Goal: Find specific page/section: Find specific page/section

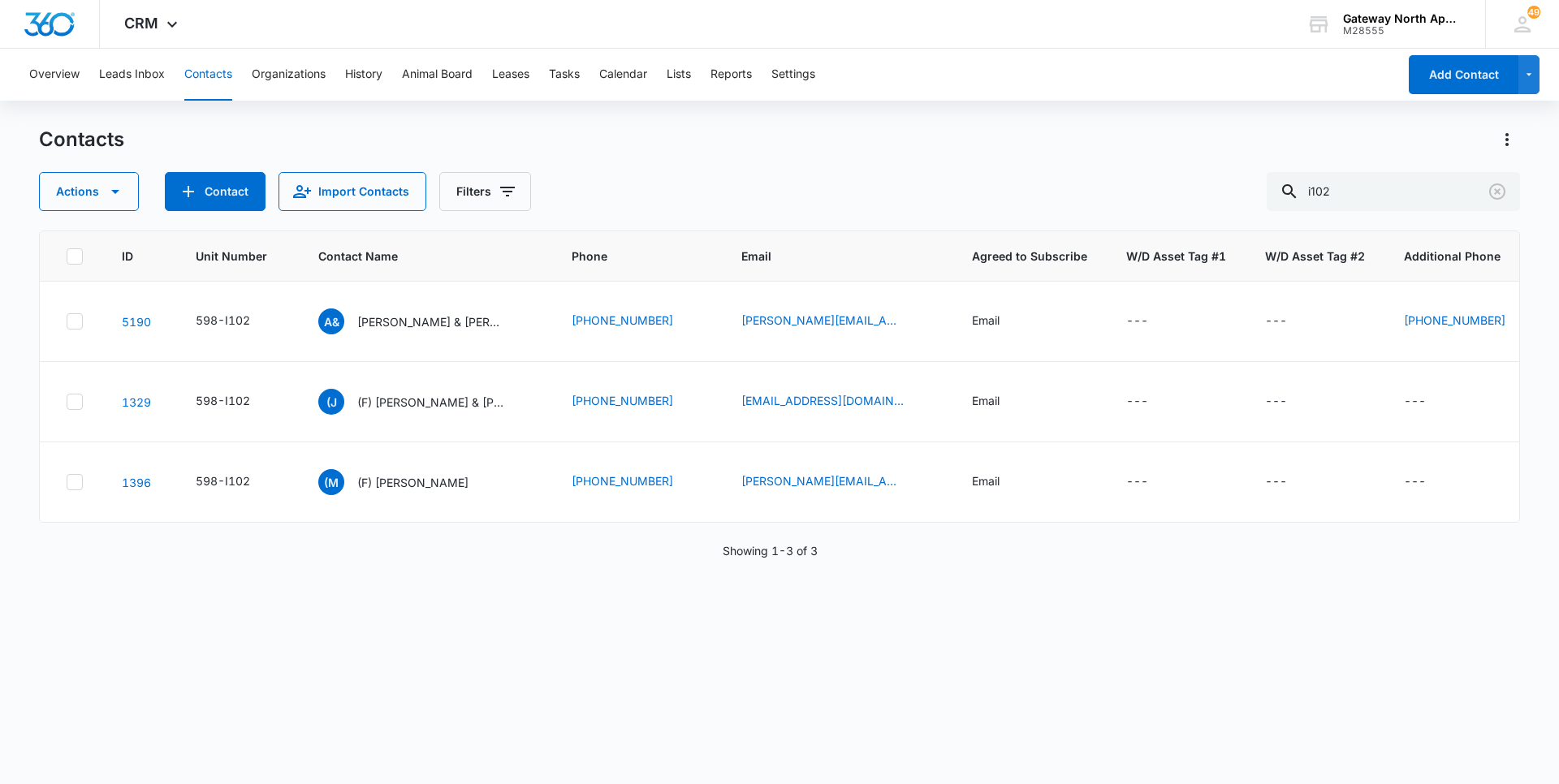
drag, startPoint x: 1357, startPoint y: 190, endPoint x: 1198, endPoint y: 198, distance: 159.2
click at [1198, 198] on div "Actions Contact Import Contacts Filters i102" at bounding box center [779, 191] width 1481 height 39
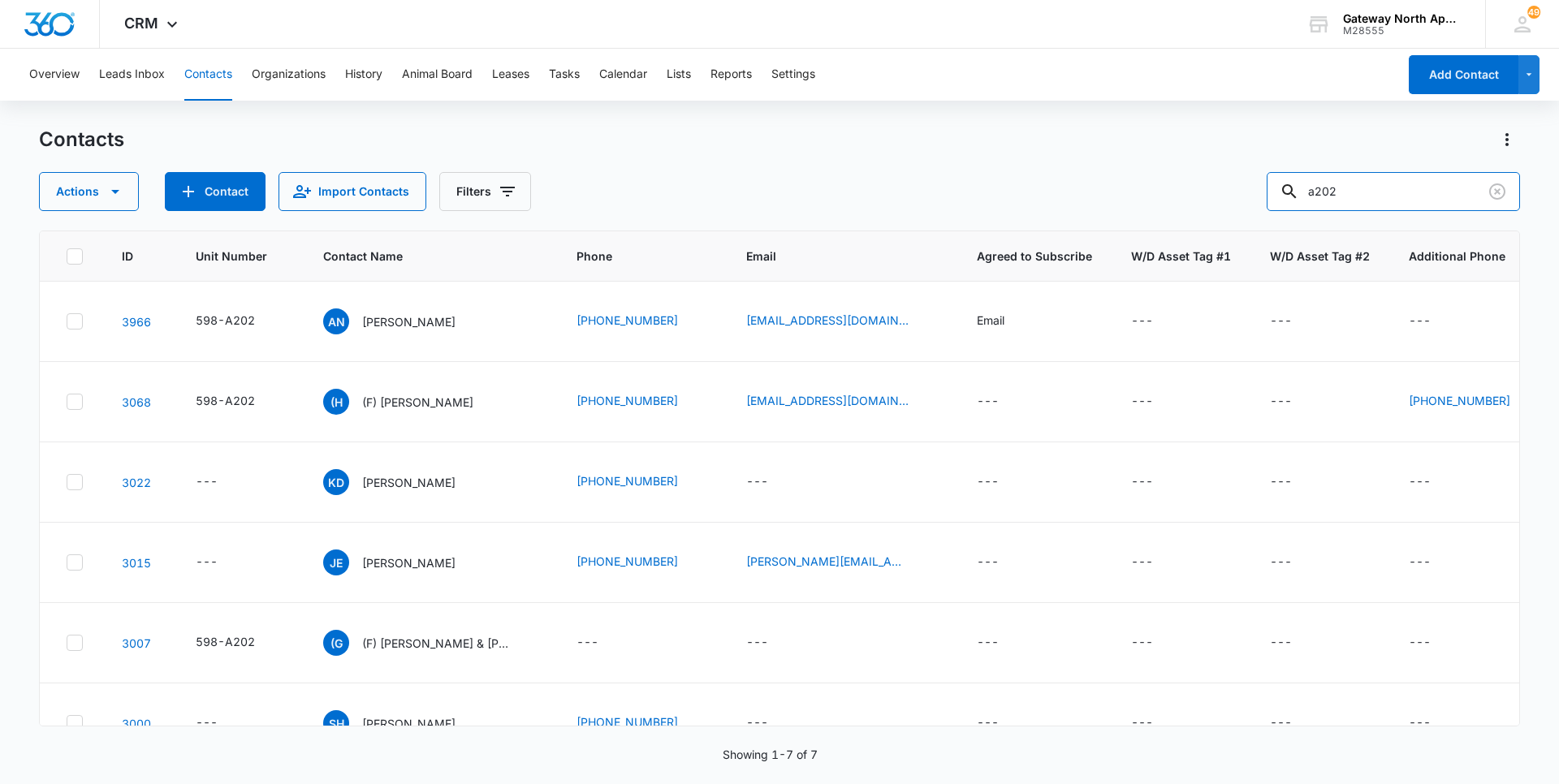
drag, startPoint x: 1365, startPoint y: 190, endPoint x: 1264, endPoint y: 200, distance: 101.5
click at [1264, 200] on div "Actions Contact Import Contacts Filters a202" at bounding box center [779, 191] width 1481 height 39
type input "d300"
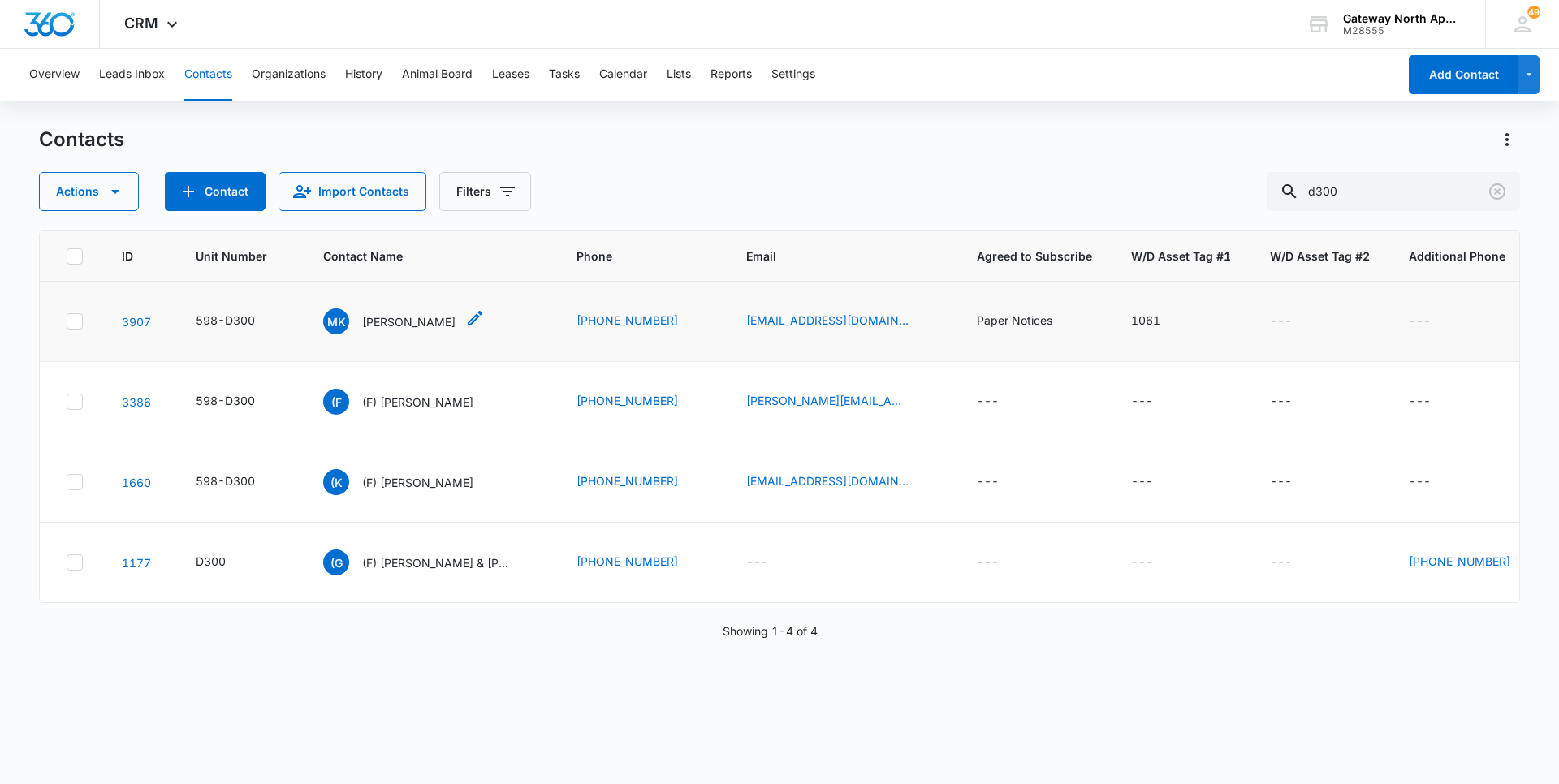
click at [394, 329] on p "[PERSON_NAME]" at bounding box center [408, 322] width 93 height 17
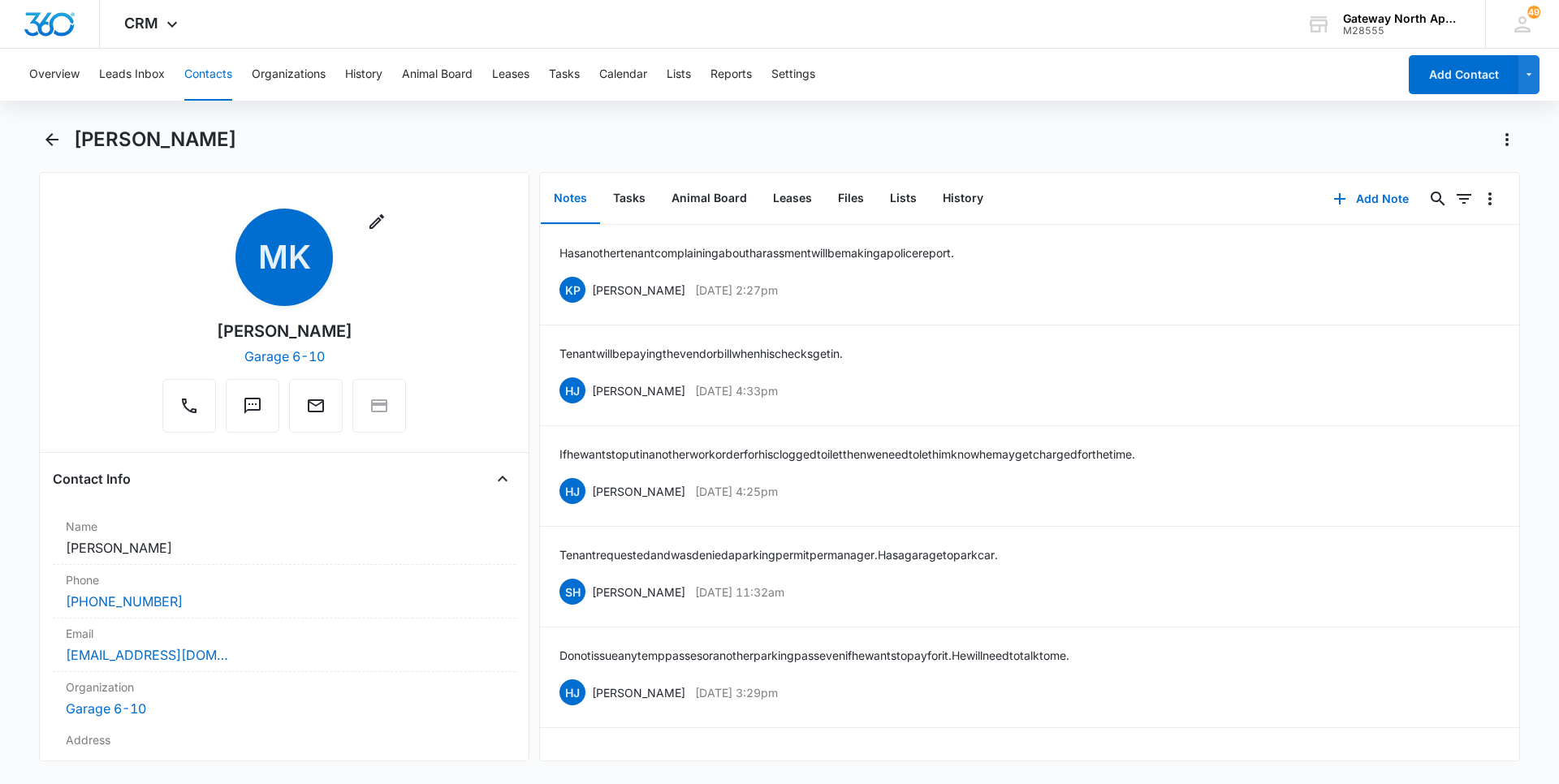
click at [209, 62] on button "Contacts" at bounding box center [208, 75] width 48 height 52
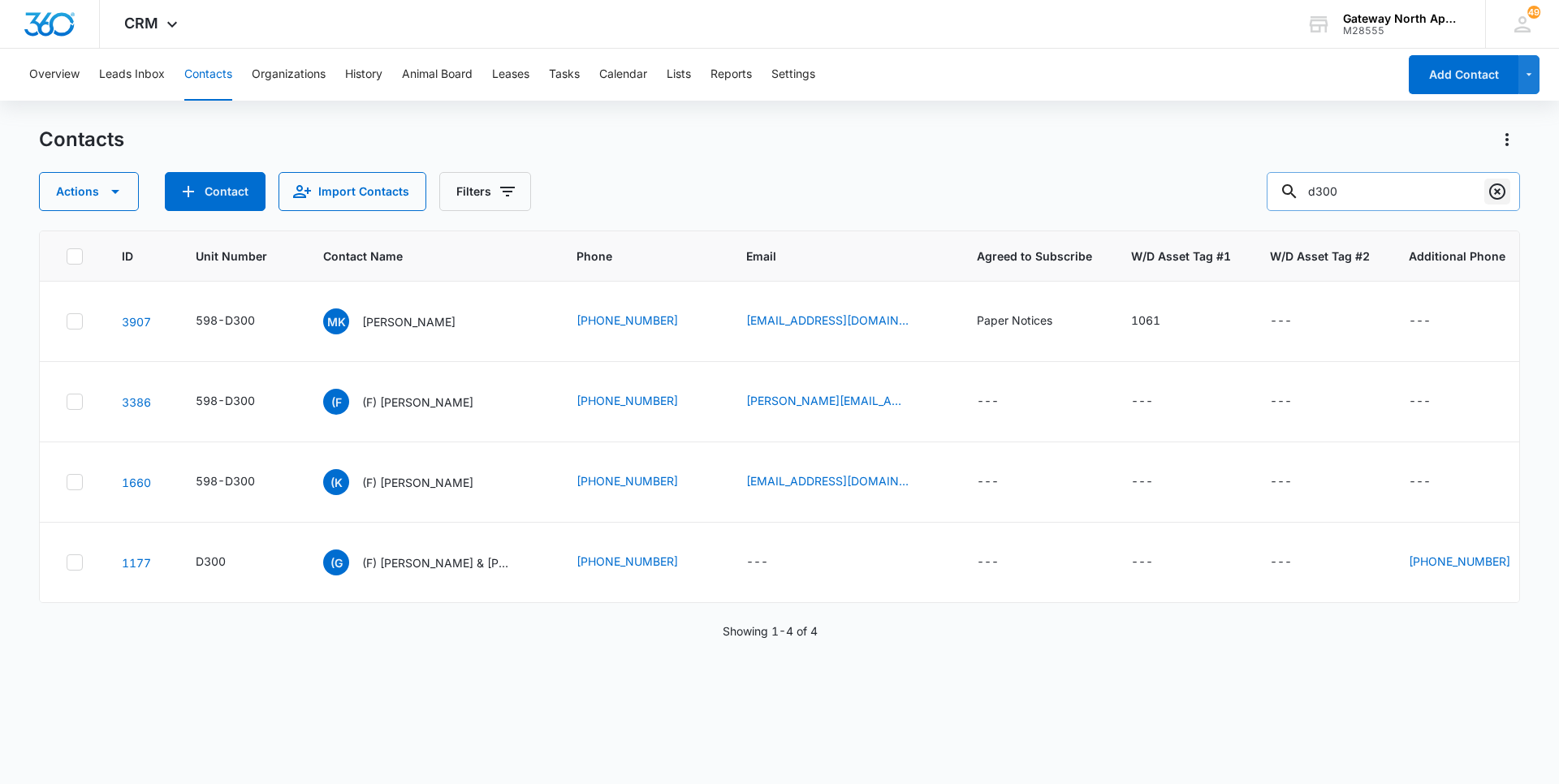
click at [1502, 200] on icon "Clear" at bounding box center [1496, 191] width 19 height 19
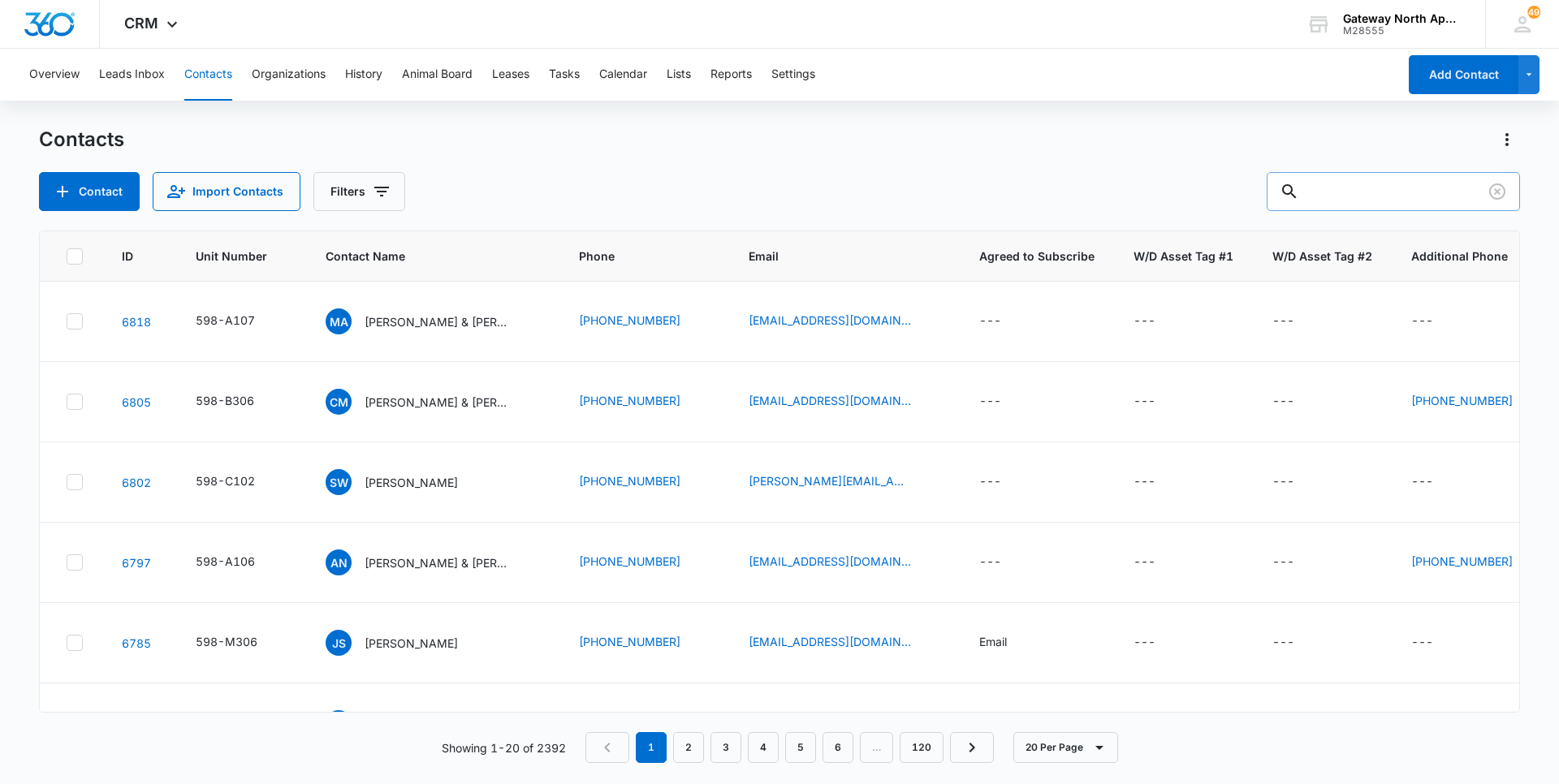
click at [1417, 193] on input "text" at bounding box center [1393, 191] width 253 height 39
drag, startPoint x: 1497, startPoint y: 189, endPoint x: 1444, endPoint y: 194, distance: 53.2
click at [1498, 189] on icon "Clear" at bounding box center [1496, 191] width 19 height 19
click at [1418, 197] on input "text" at bounding box center [1405, 191] width 229 height 39
type input "f202"
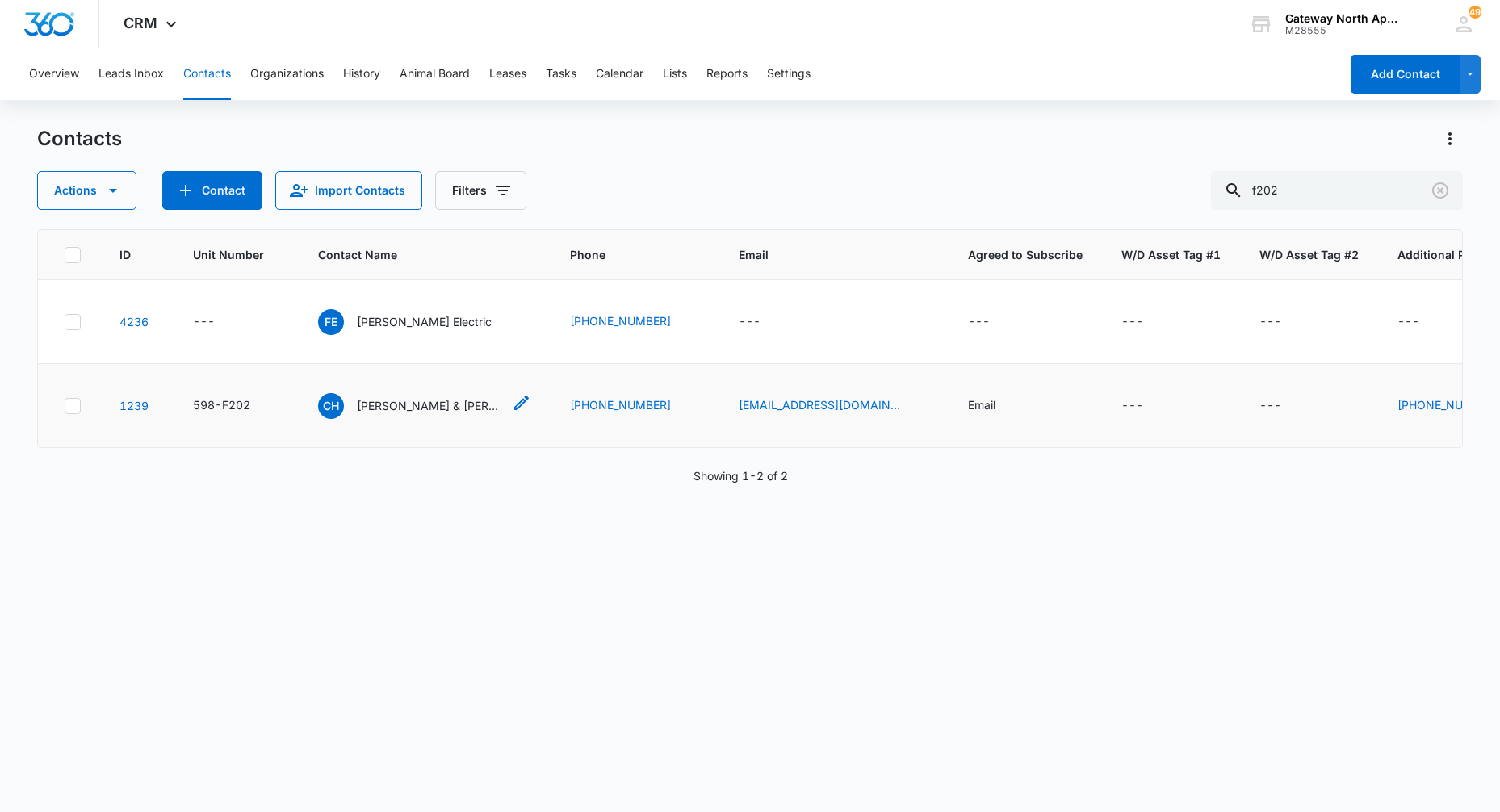
click at [432, 409] on p "[PERSON_NAME] & [PERSON_NAME]" at bounding box center [429, 405] width 145 height 17
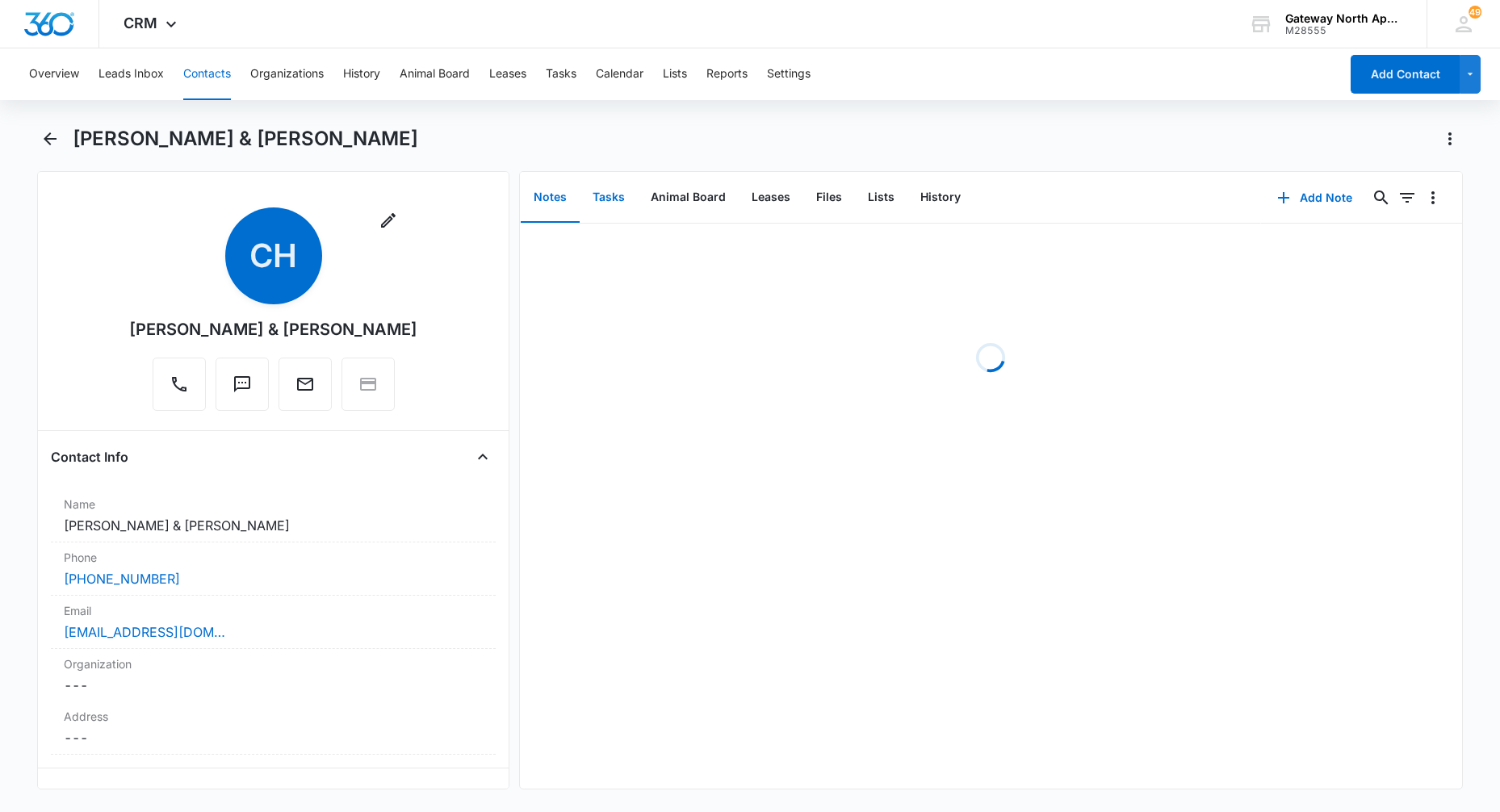
click at [613, 203] on button "Tasks" at bounding box center [609, 198] width 58 height 50
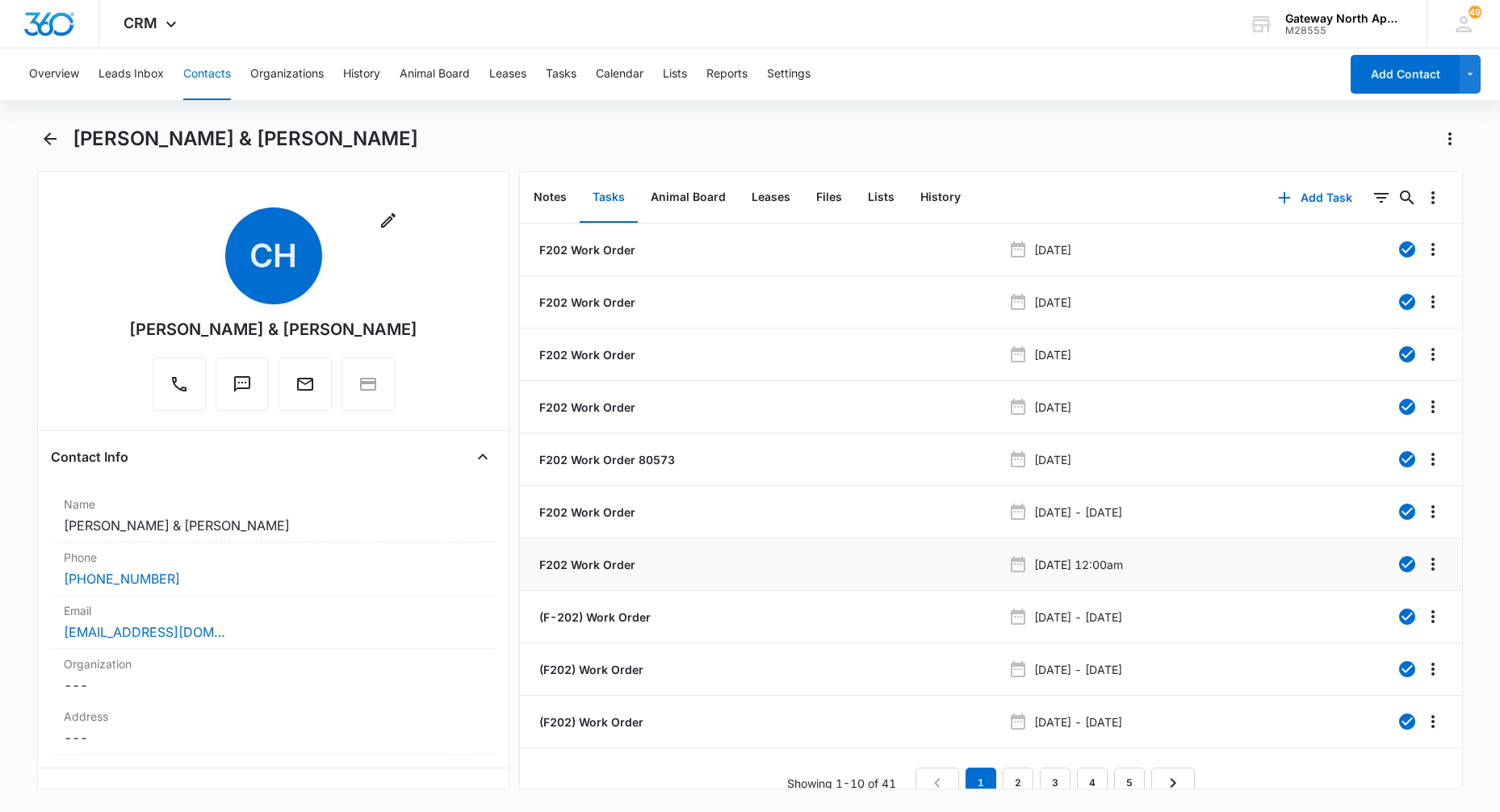
scroll to position [22, 0]
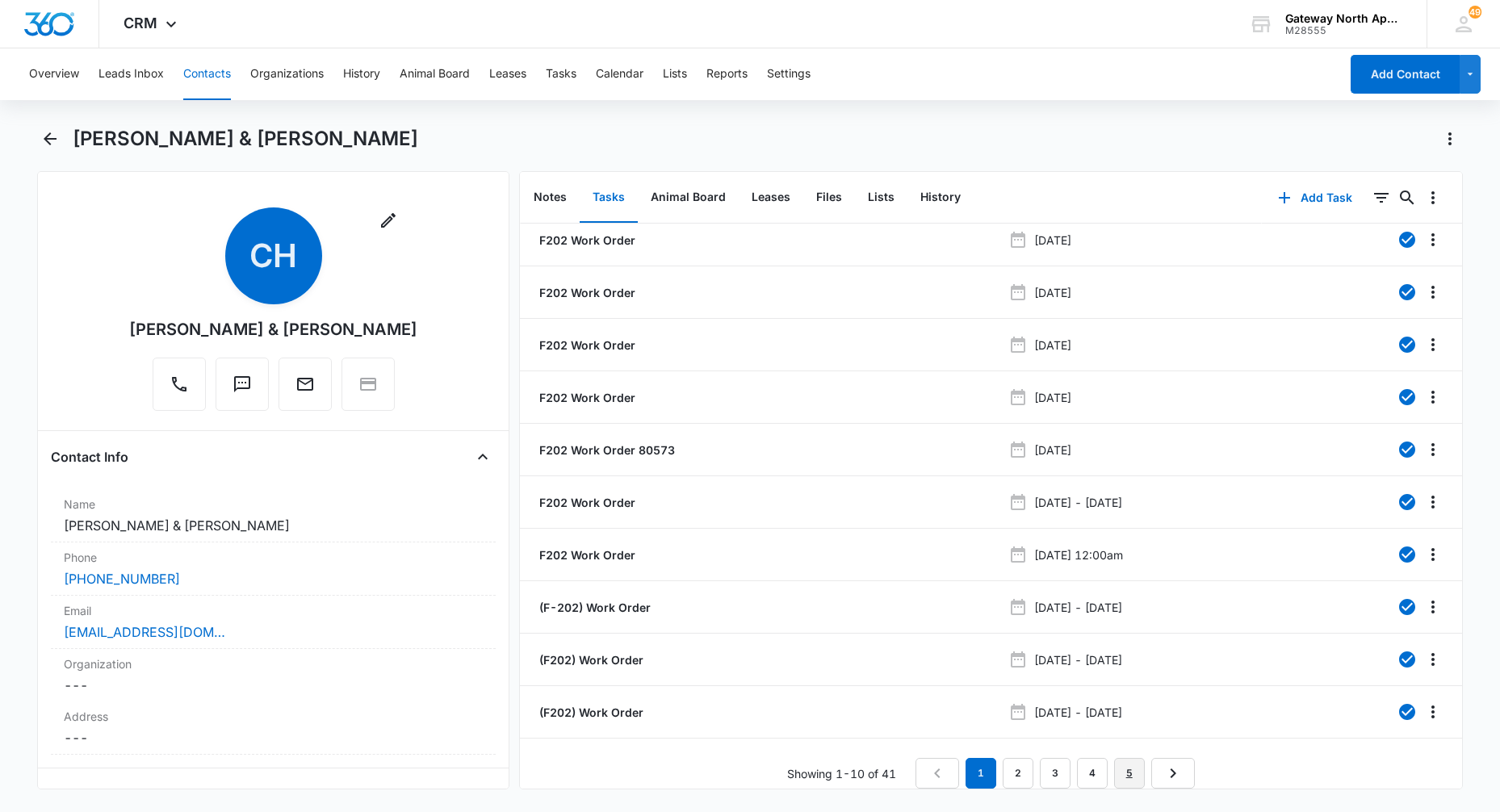
click at [1124, 764] on link "5" at bounding box center [1129, 773] width 31 height 31
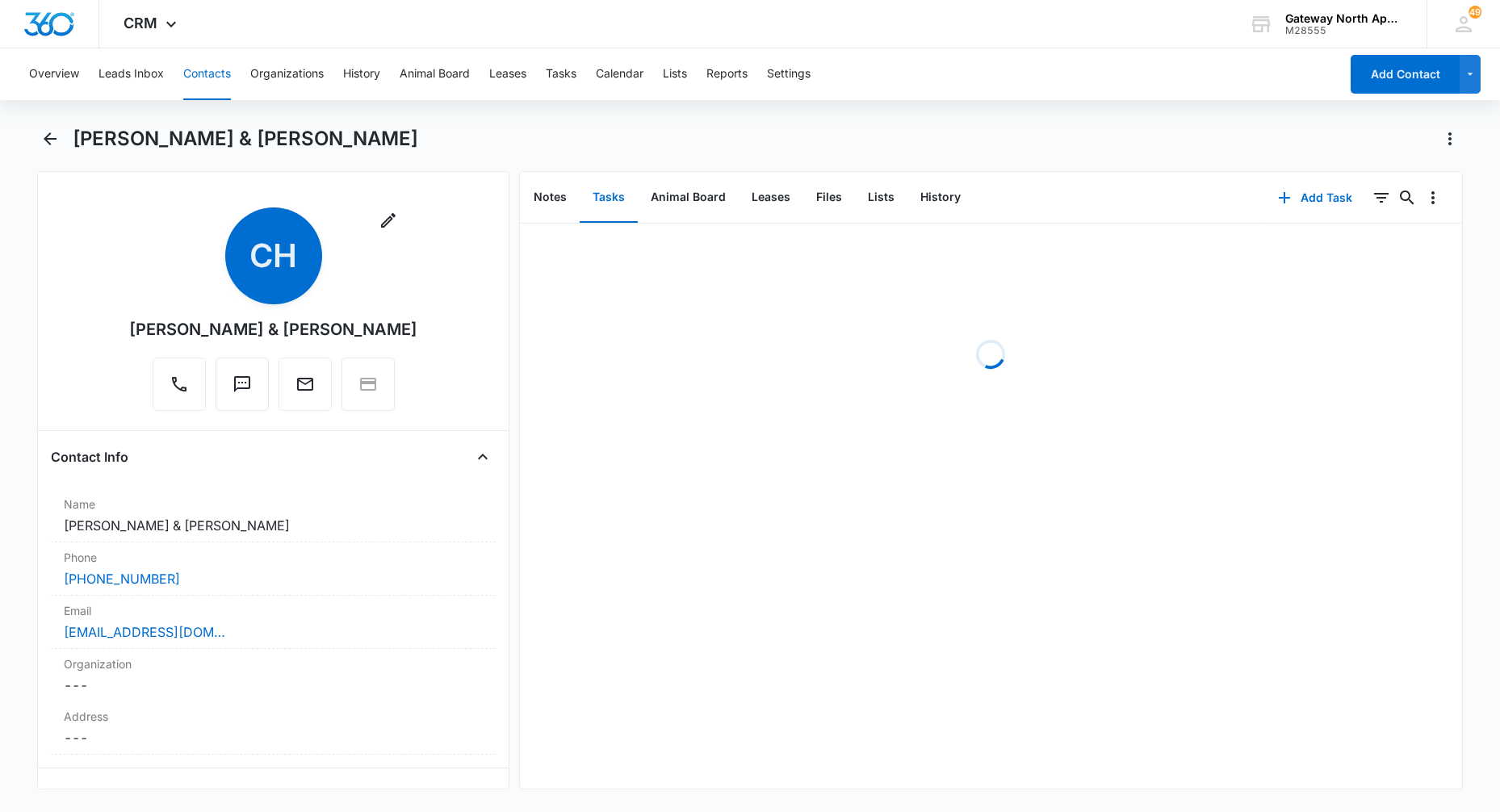
scroll to position [0, 0]
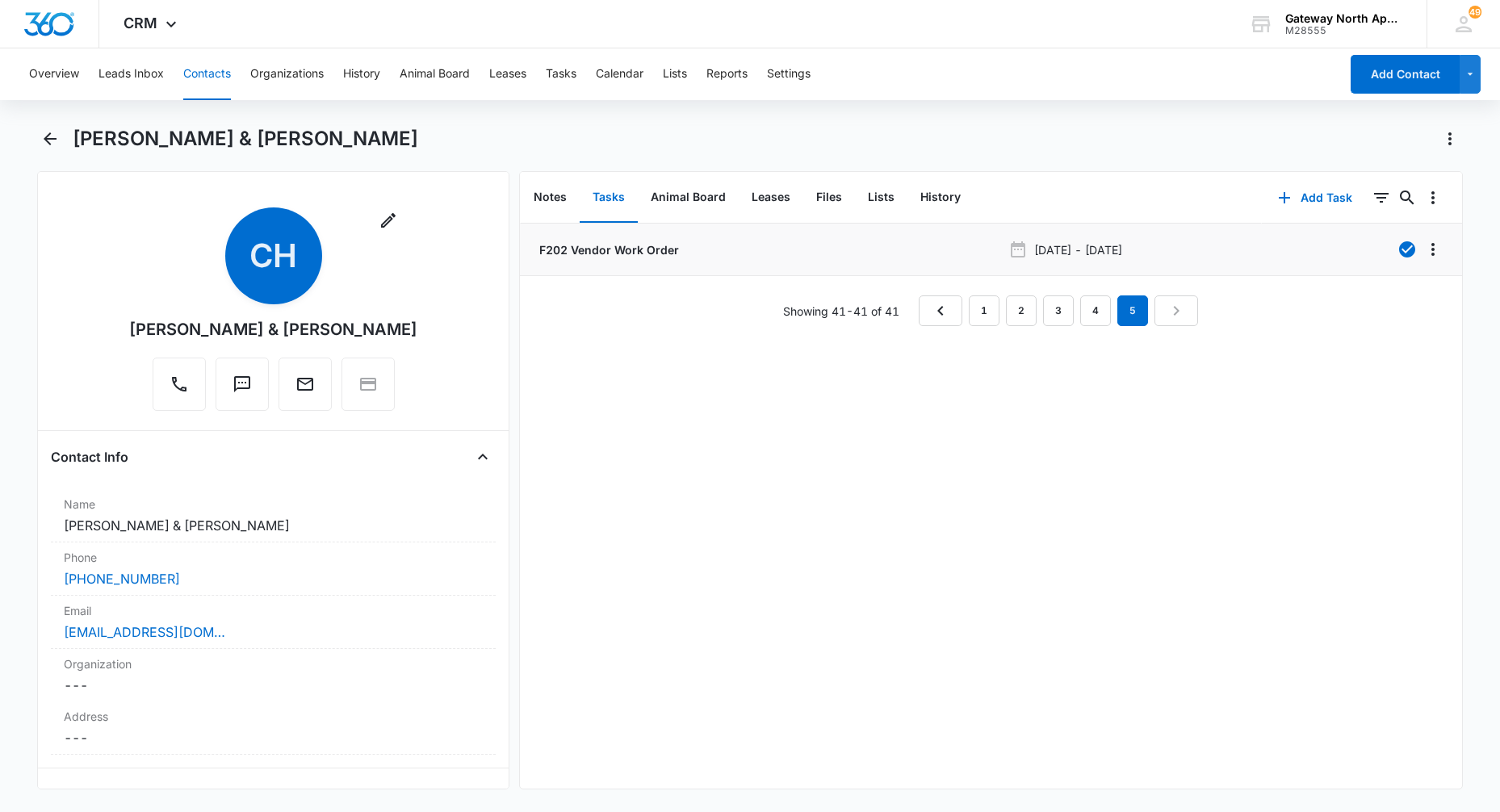
click at [604, 252] on p "F202 Vendor Work Order" at bounding box center [607, 249] width 143 height 17
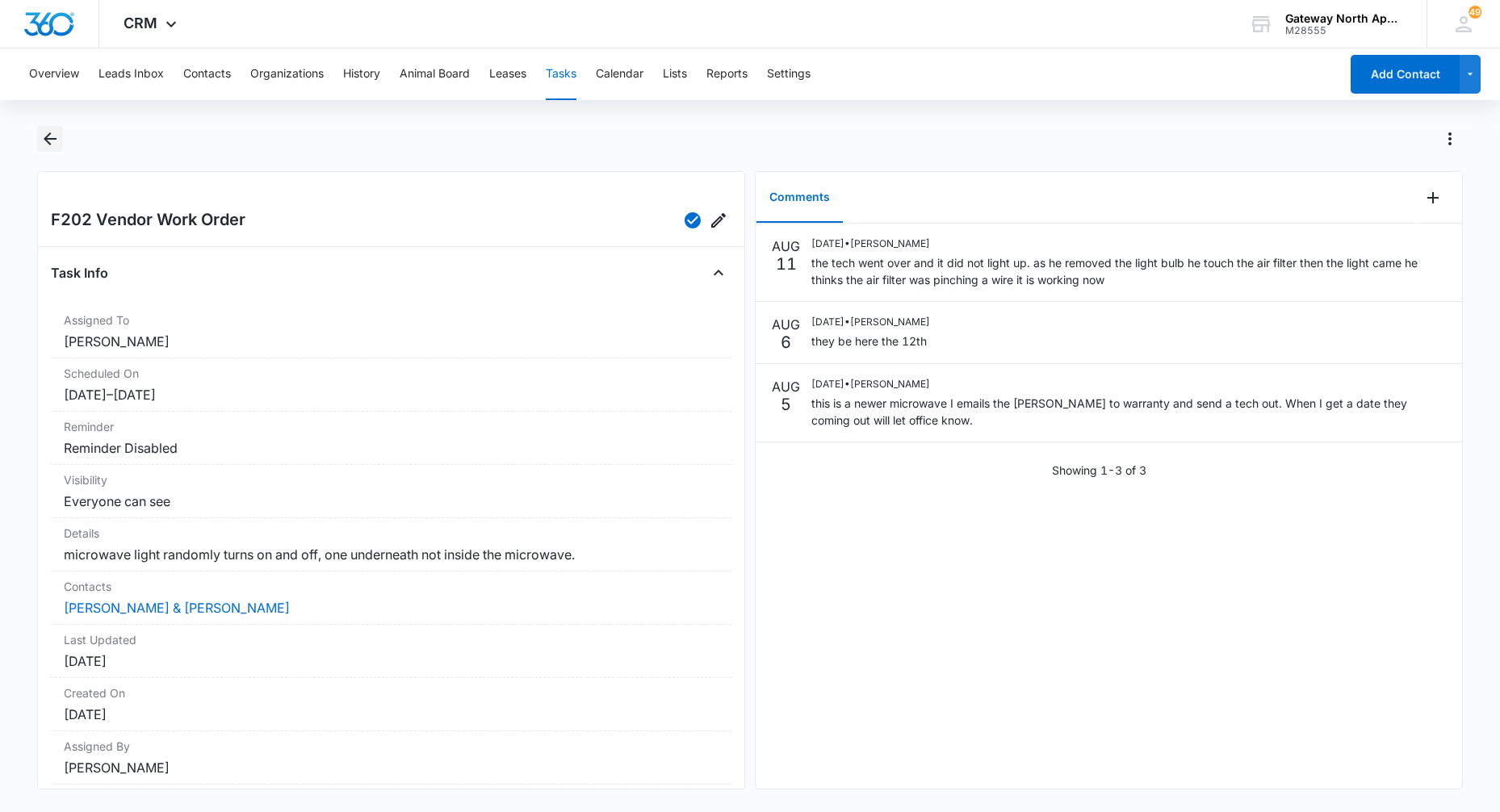
click at [57, 146] on icon "Back" at bounding box center [49, 138] width 19 height 19
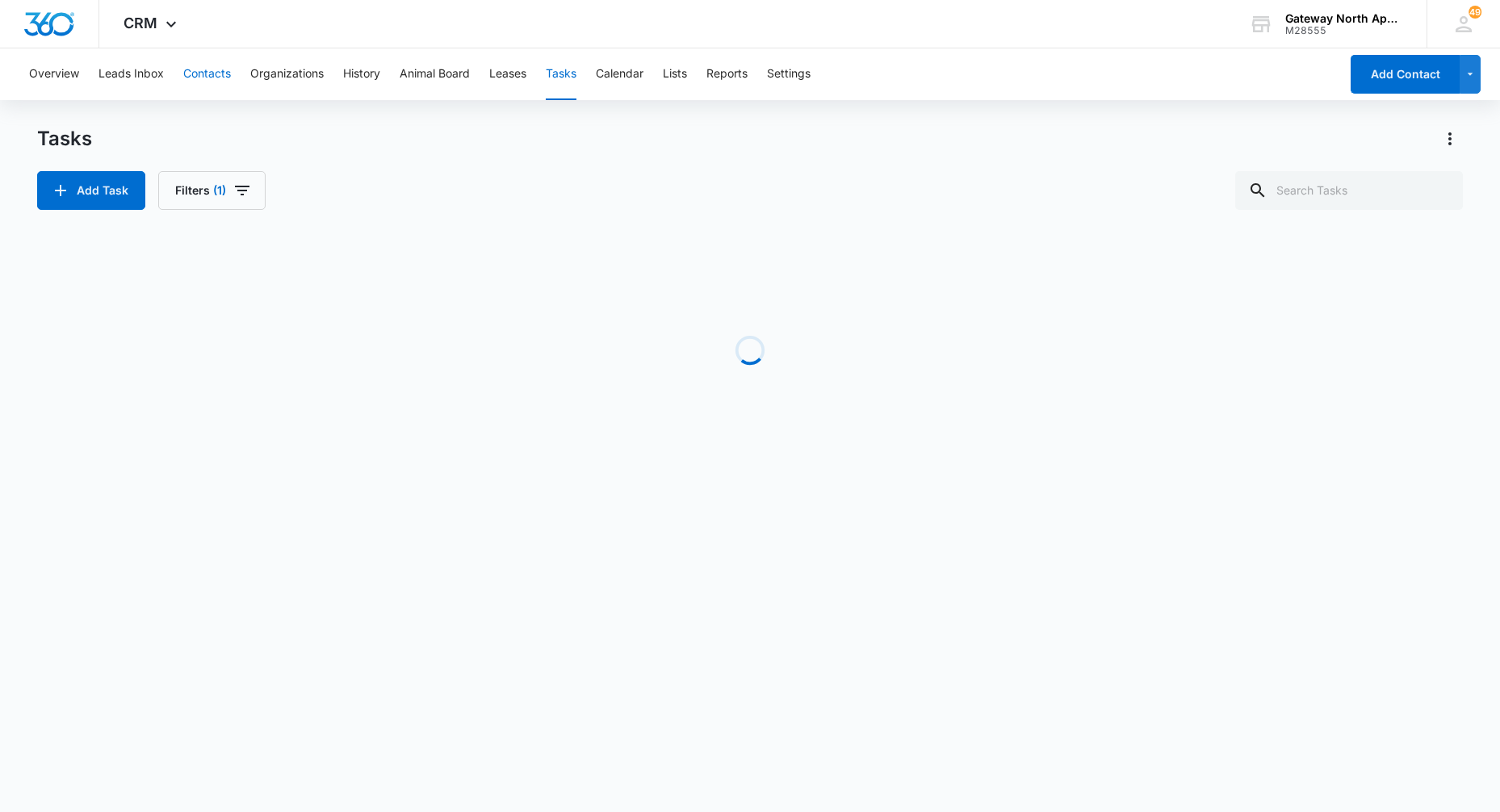
click at [205, 68] on button "Contacts" at bounding box center [207, 74] width 48 height 52
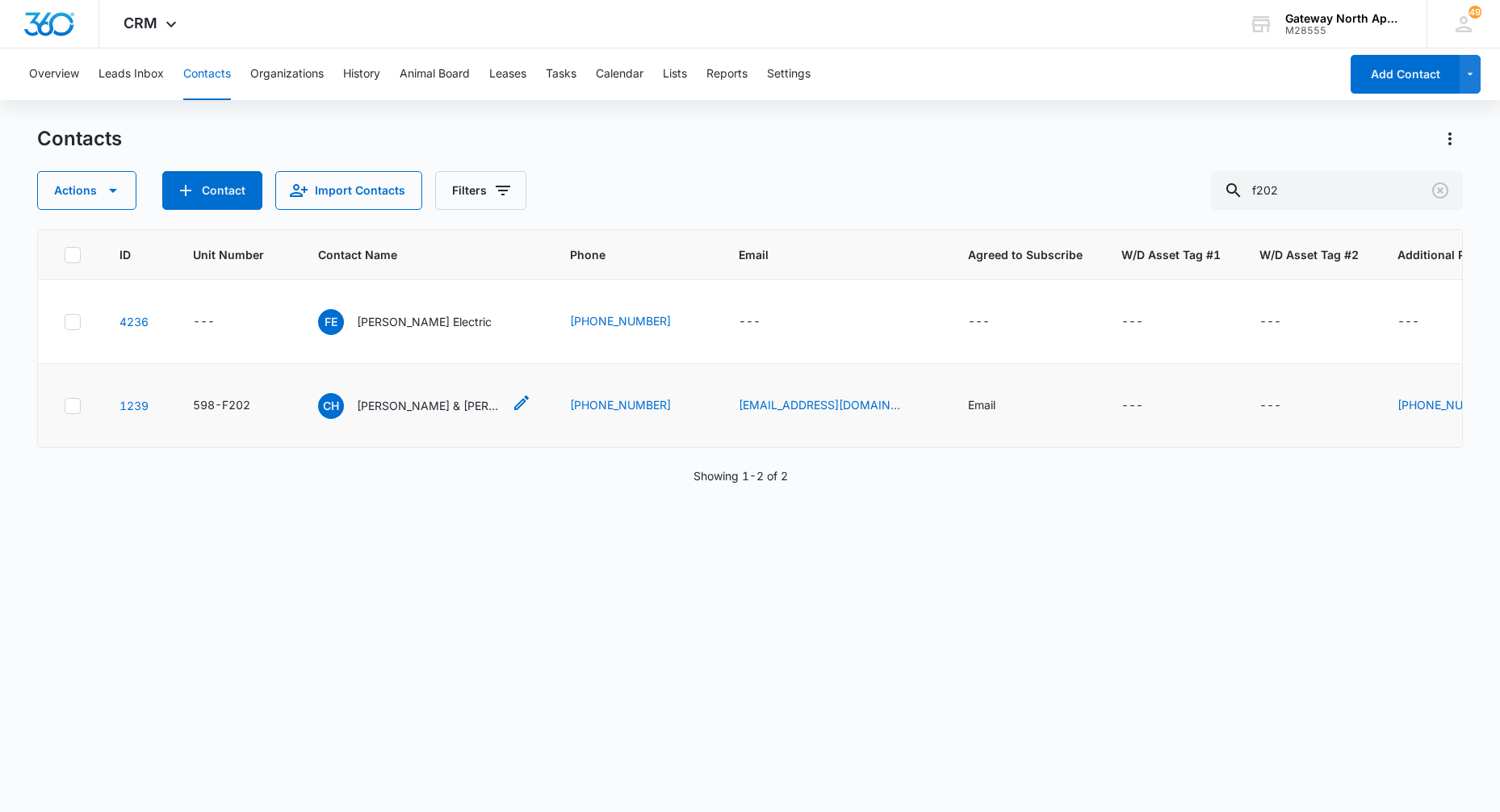
click at [439, 408] on p "[PERSON_NAME] & [PERSON_NAME]" at bounding box center [429, 405] width 145 height 17
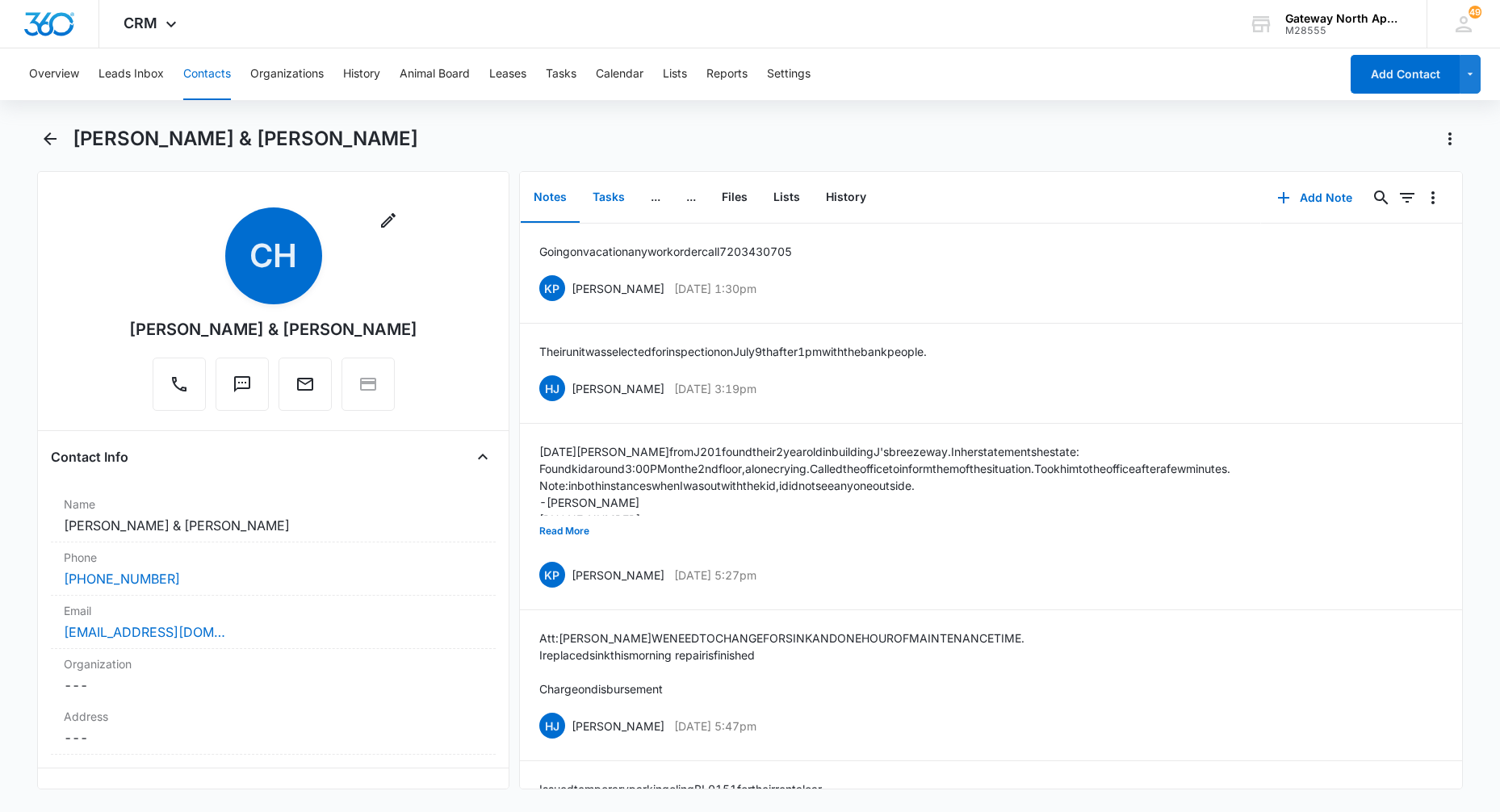
click at [597, 193] on button "Tasks" at bounding box center [609, 198] width 58 height 50
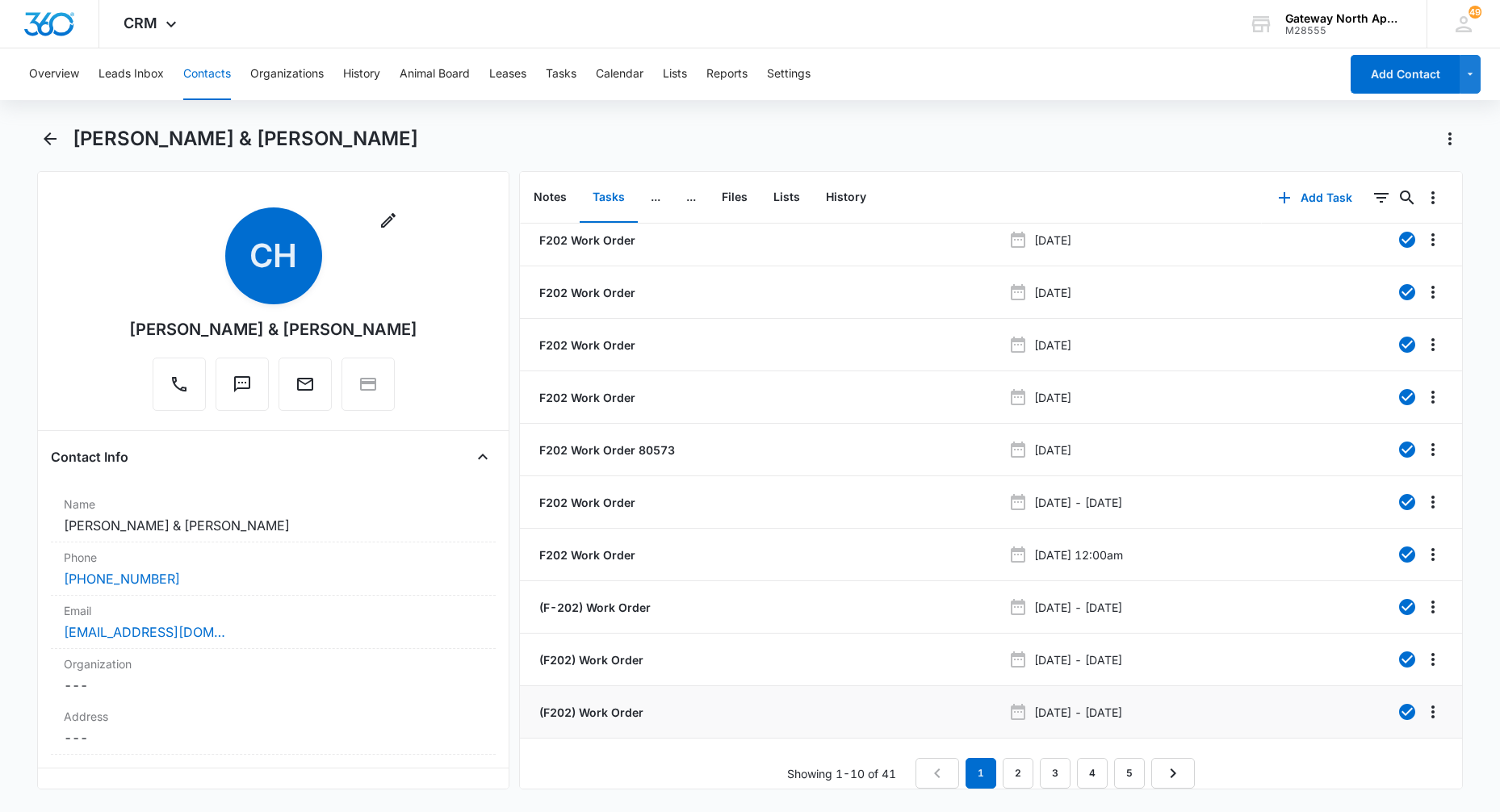
scroll to position [22, 0]
click at [1132, 764] on link "5" at bounding box center [1129, 773] width 31 height 31
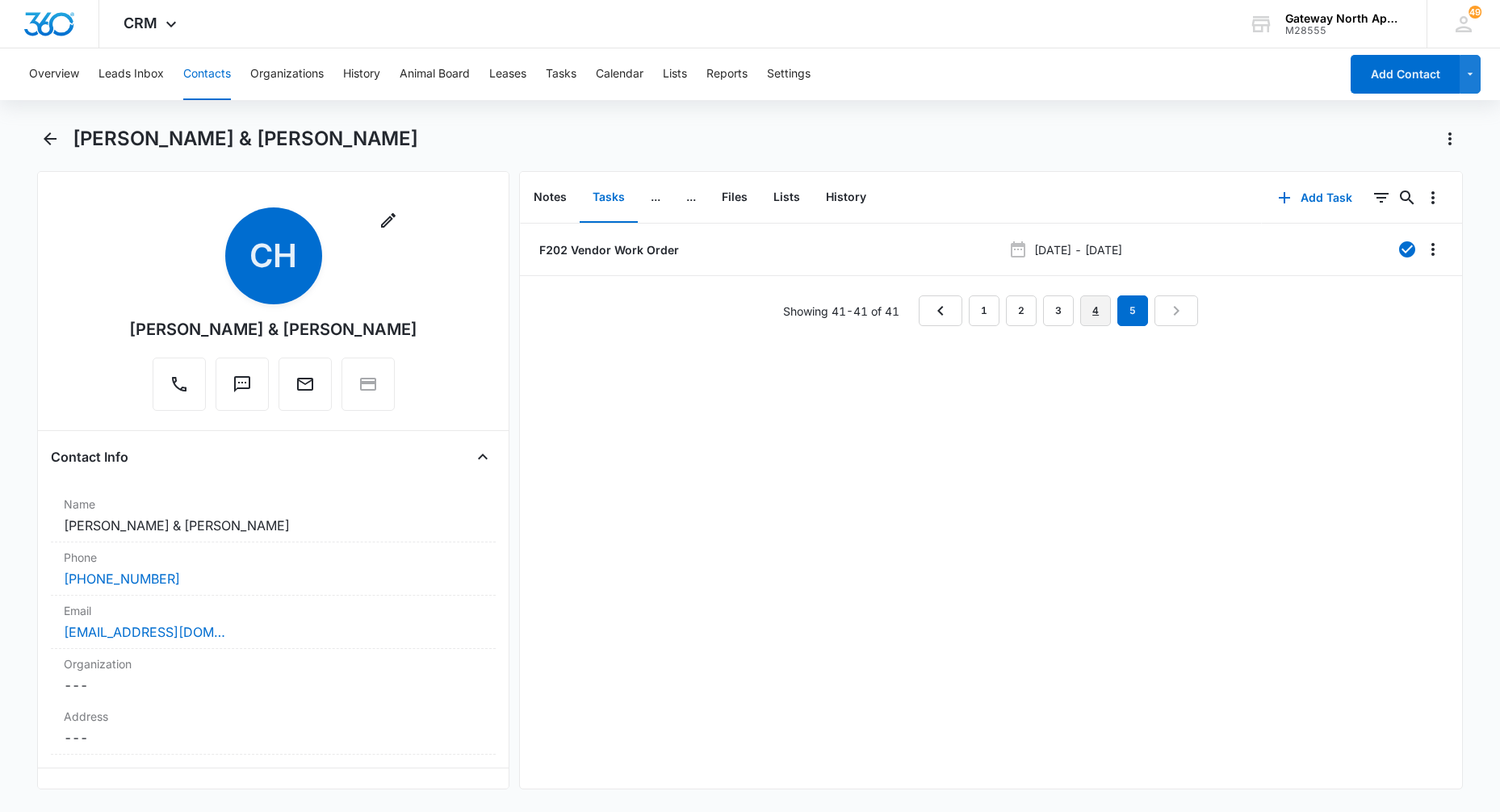
click at [1099, 316] on link "4" at bounding box center [1095, 310] width 31 height 31
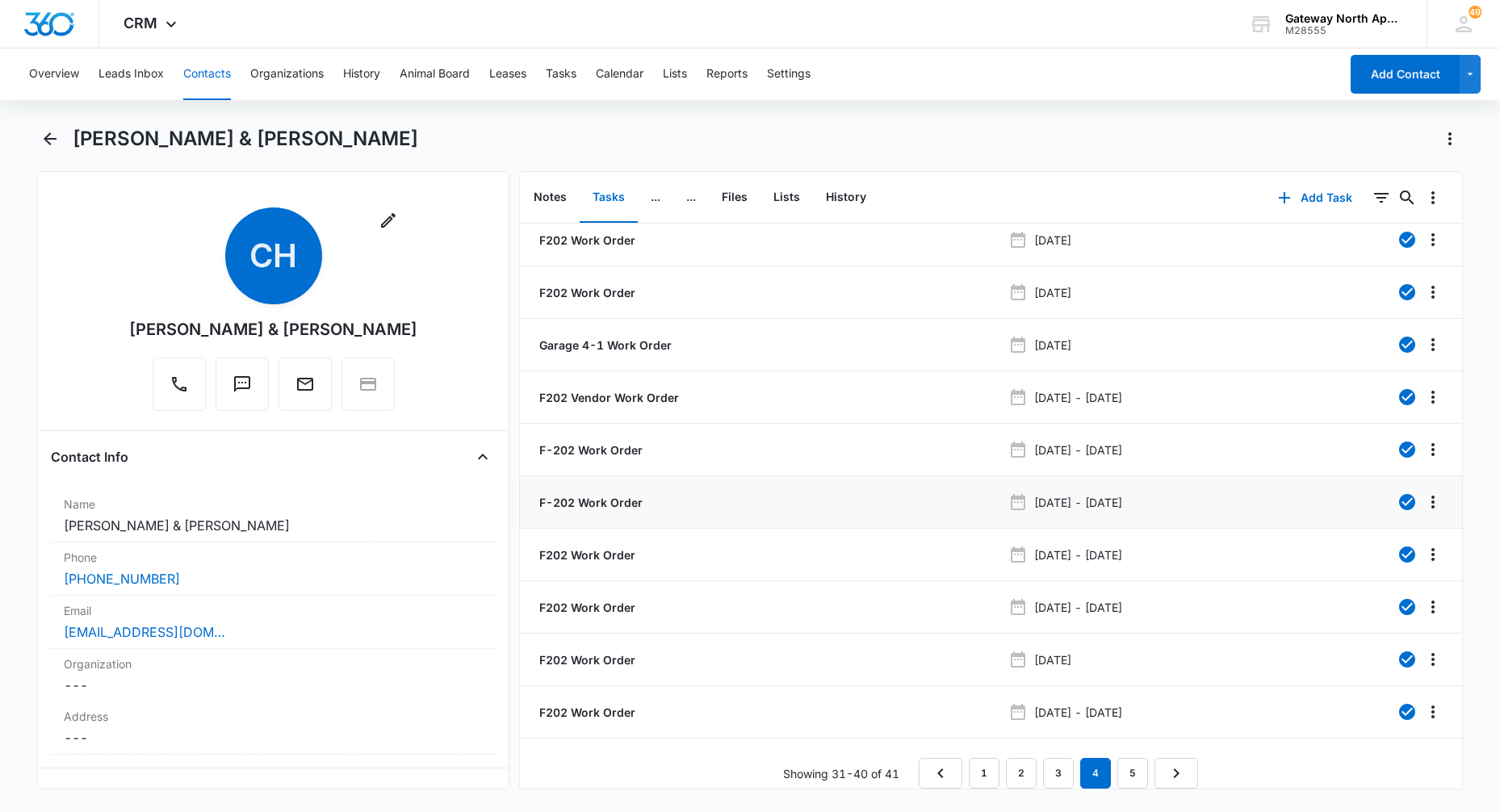
scroll to position [22, 0]
click at [605, 707] on p "F202 Work Order" at bounding box center [585, 712] width 99 height 17
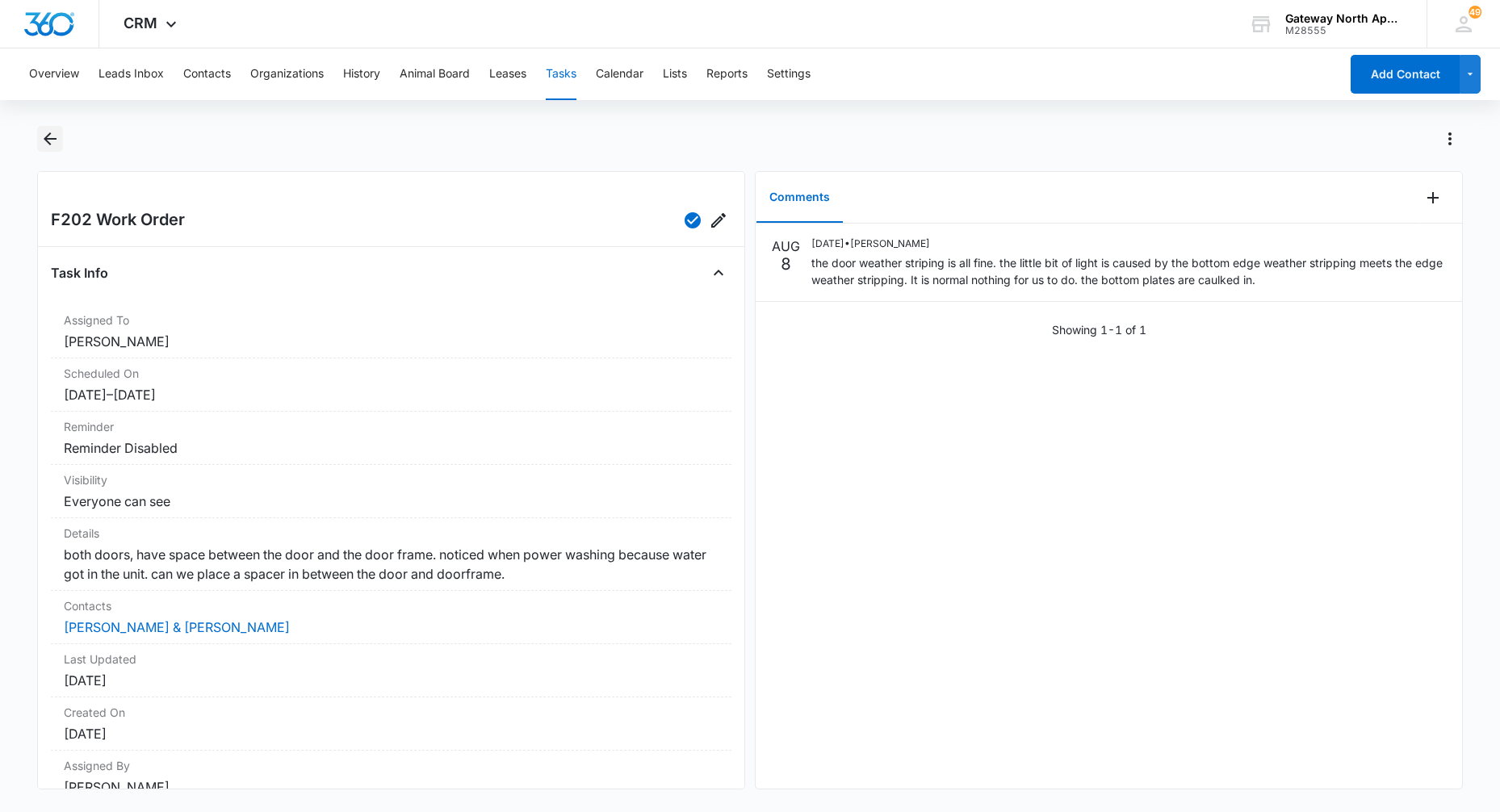
click at [43, 142] on icon "Back" at bounding box center [49, 138] width 19 height 19
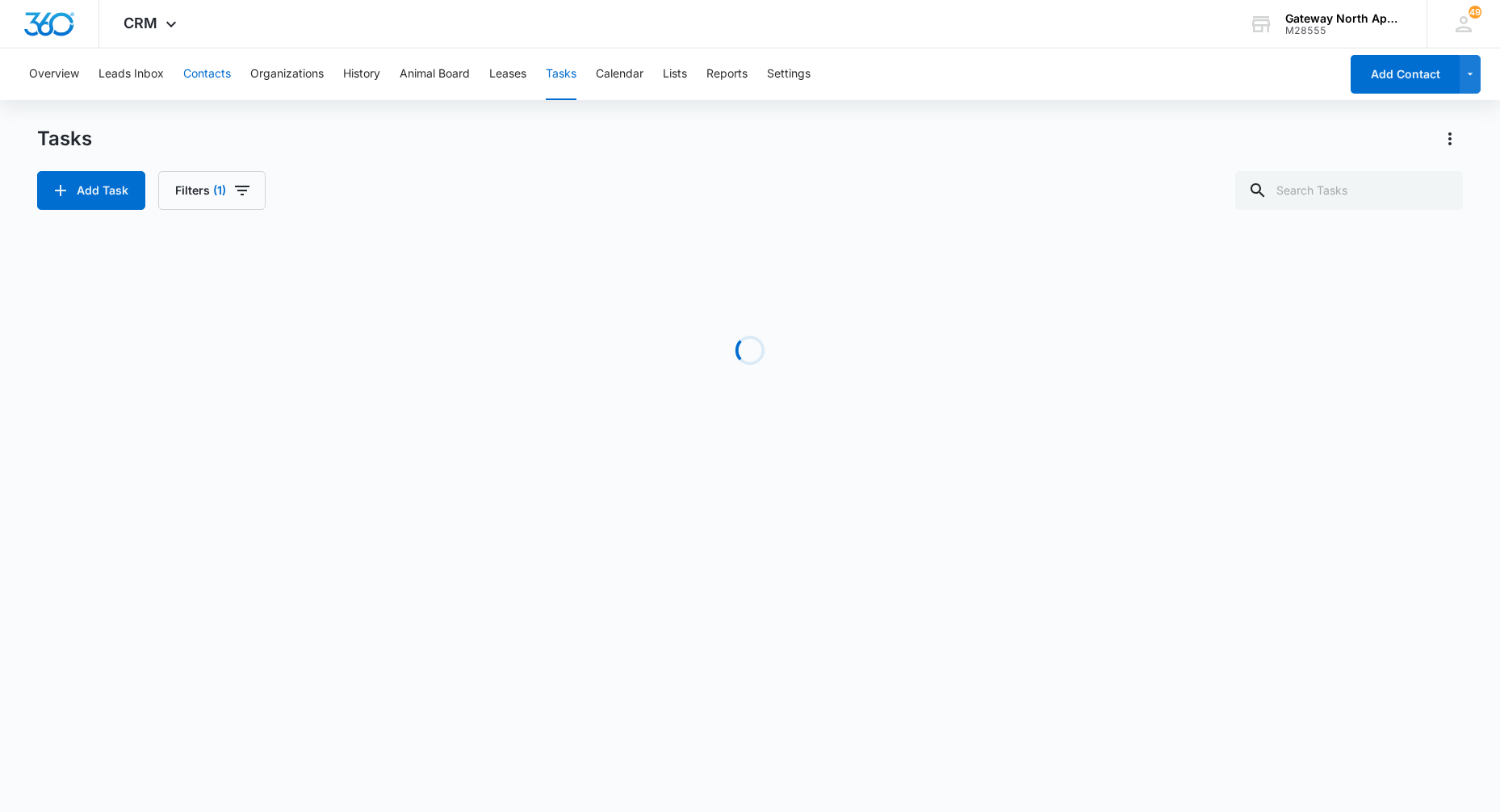
click at [210, 77] on button "Contacts" at bounding box center [207, 74] width 48 height 52
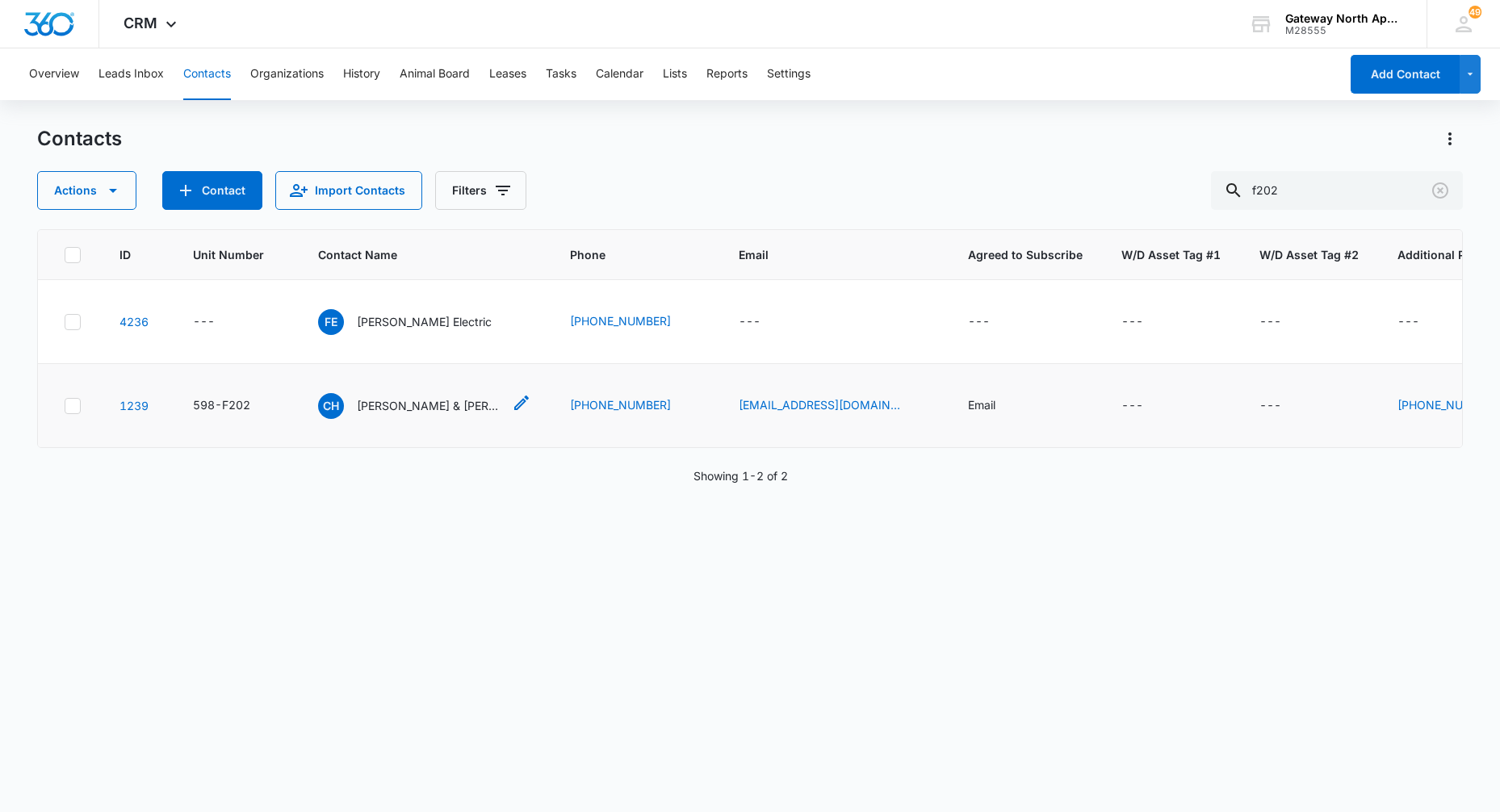
click at [394, 405] on p "[PERSON_NAME] & [PERSON_NAME]" at bounding box center [429, 405] width 145 height 17
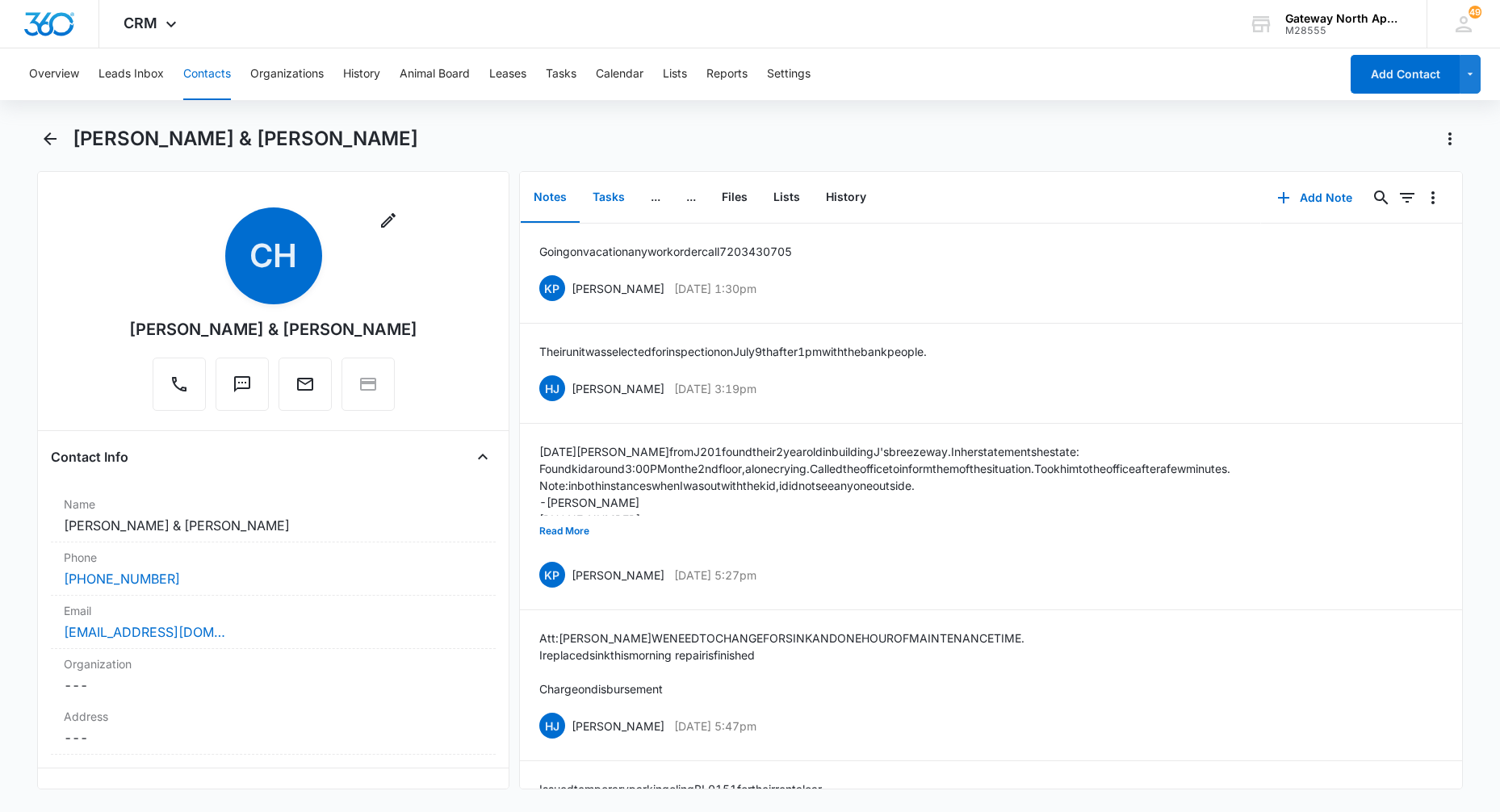
click at [591, 198] on button "Tasks" at bounding box center [609, 198] width 58 height 50
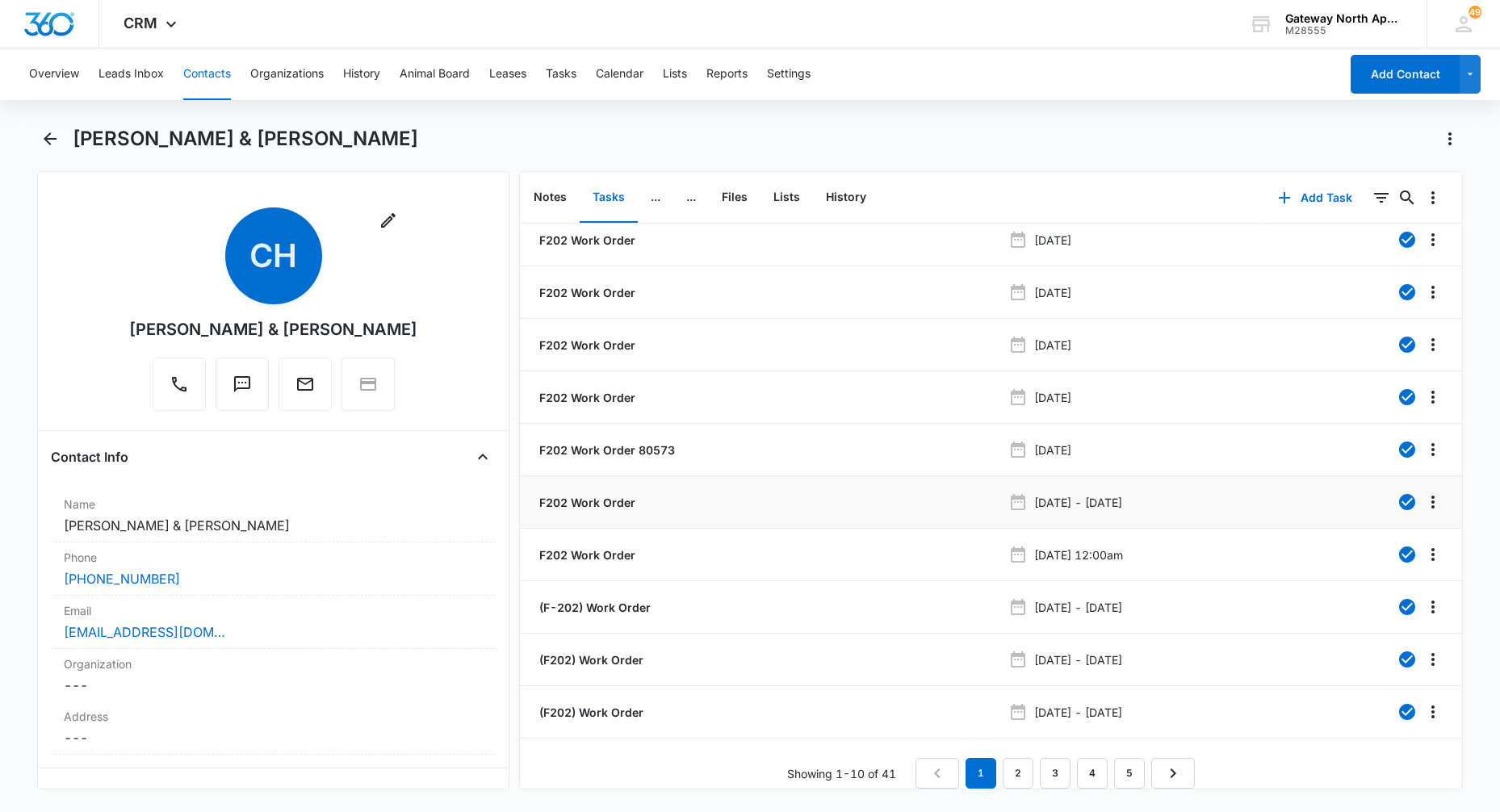
scroll to position [22, 0]
click at [1091, 759] on link "4" at bounding box center [1091, 773] width 31 height 31
click at [620, 394] on li "F202 Vendor Work Order [DATE] - [DATE]" at bounding box center [991, 397] width 942 height 53
click at [620, 389] on p "F202 Vendor Work Order" at bounding box center [607, 398] width 143 height 17
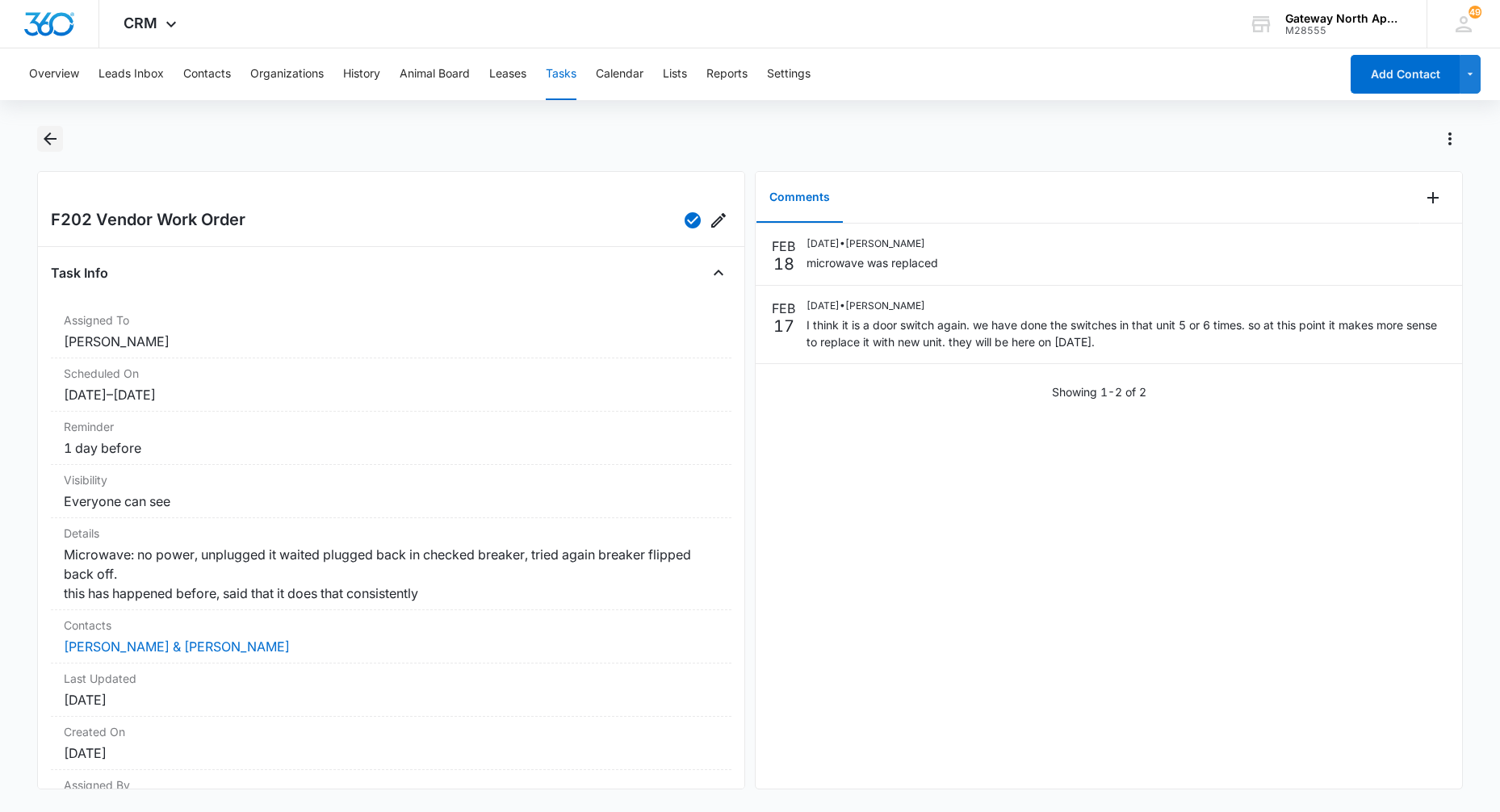
click at [57, 139] on icon "Back" at bounding box center [49, 138] width 13 height 13
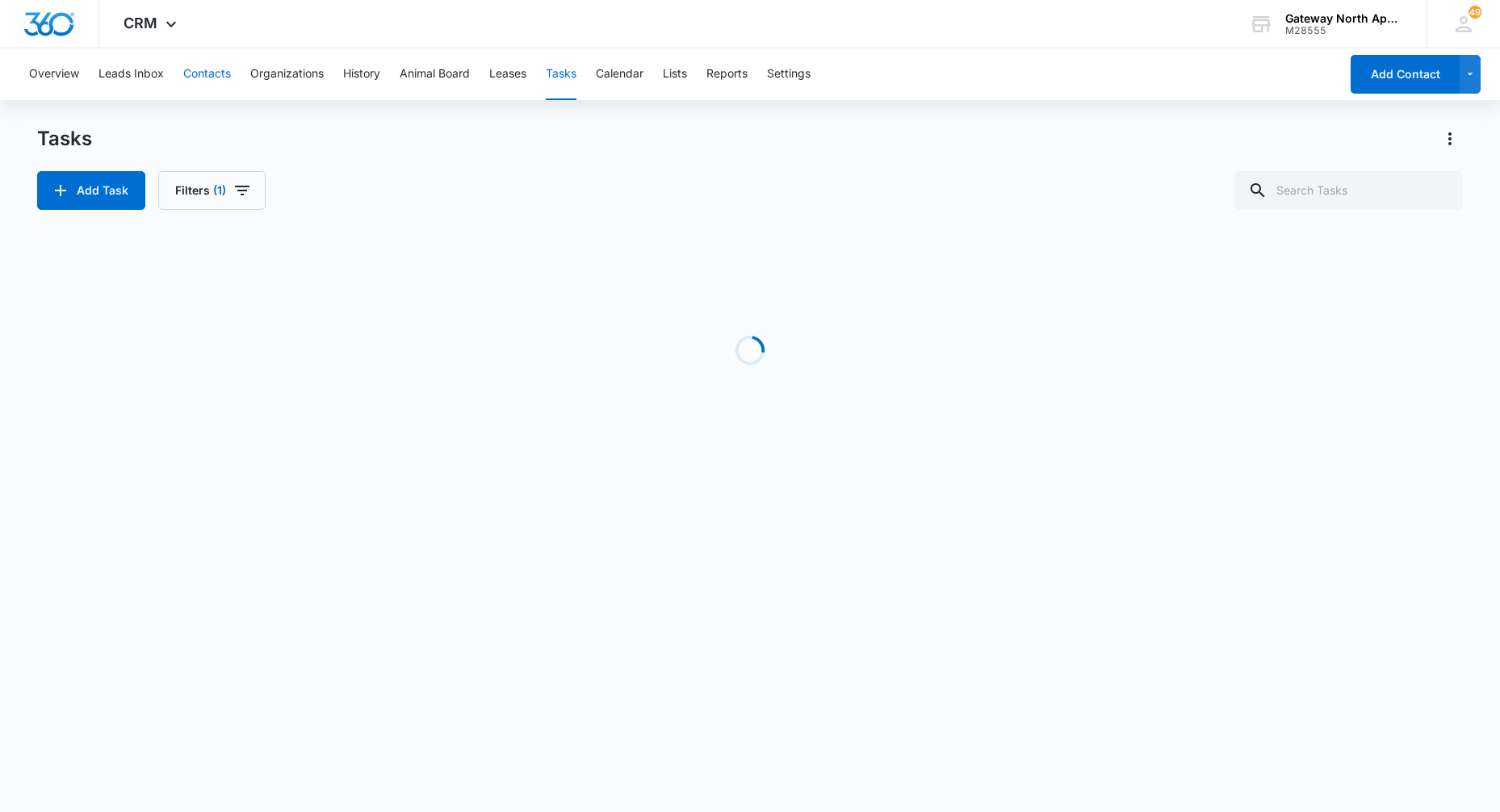
click at [218, 80] on button "Contacts" at bounding box center [207, 74] width 48 height 52
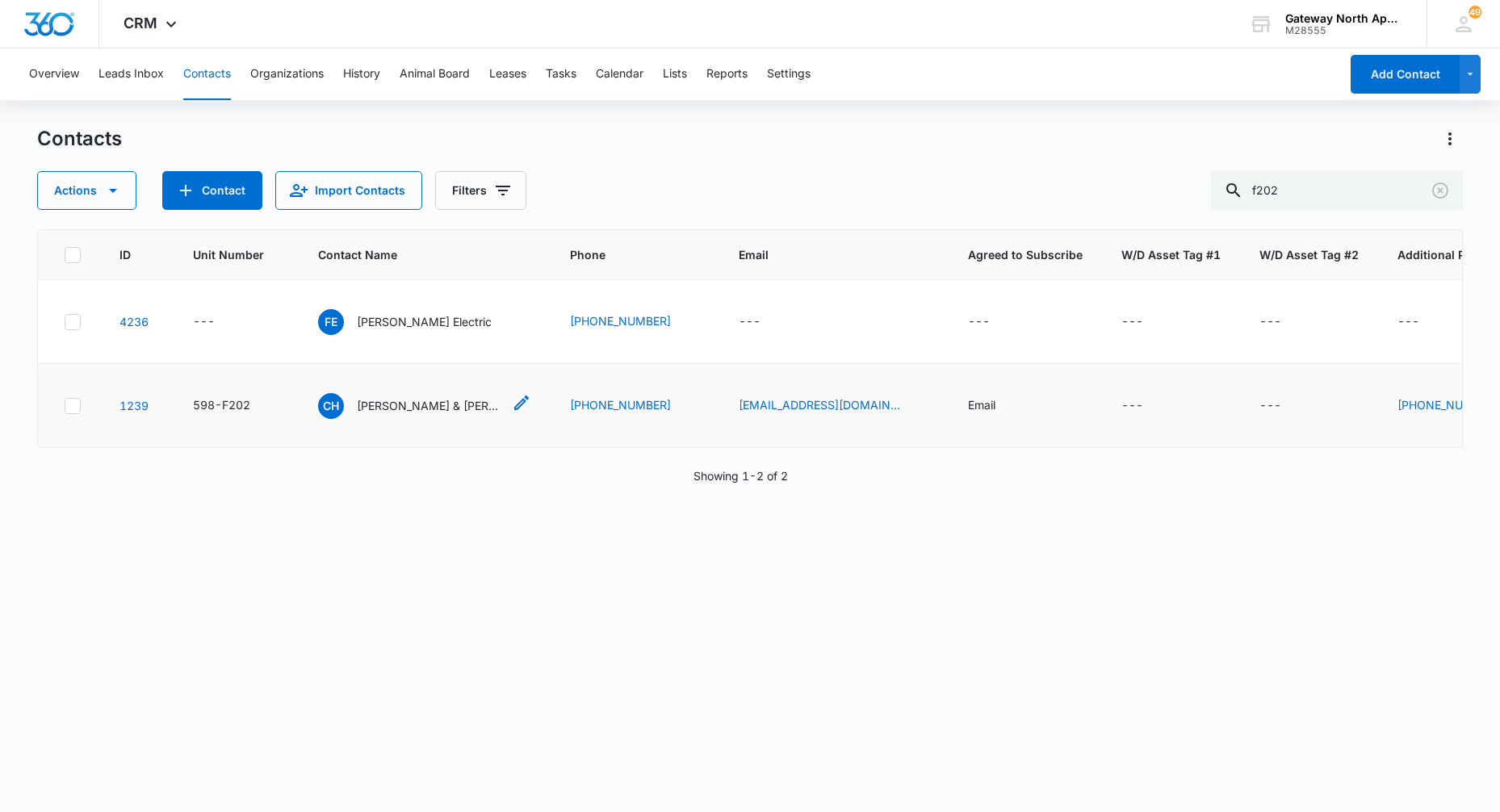
click at [440, 408] on p "[PERSON_NAME] & [PERSON_NAME]" at bounding box center [429, 405] width 145 height 17
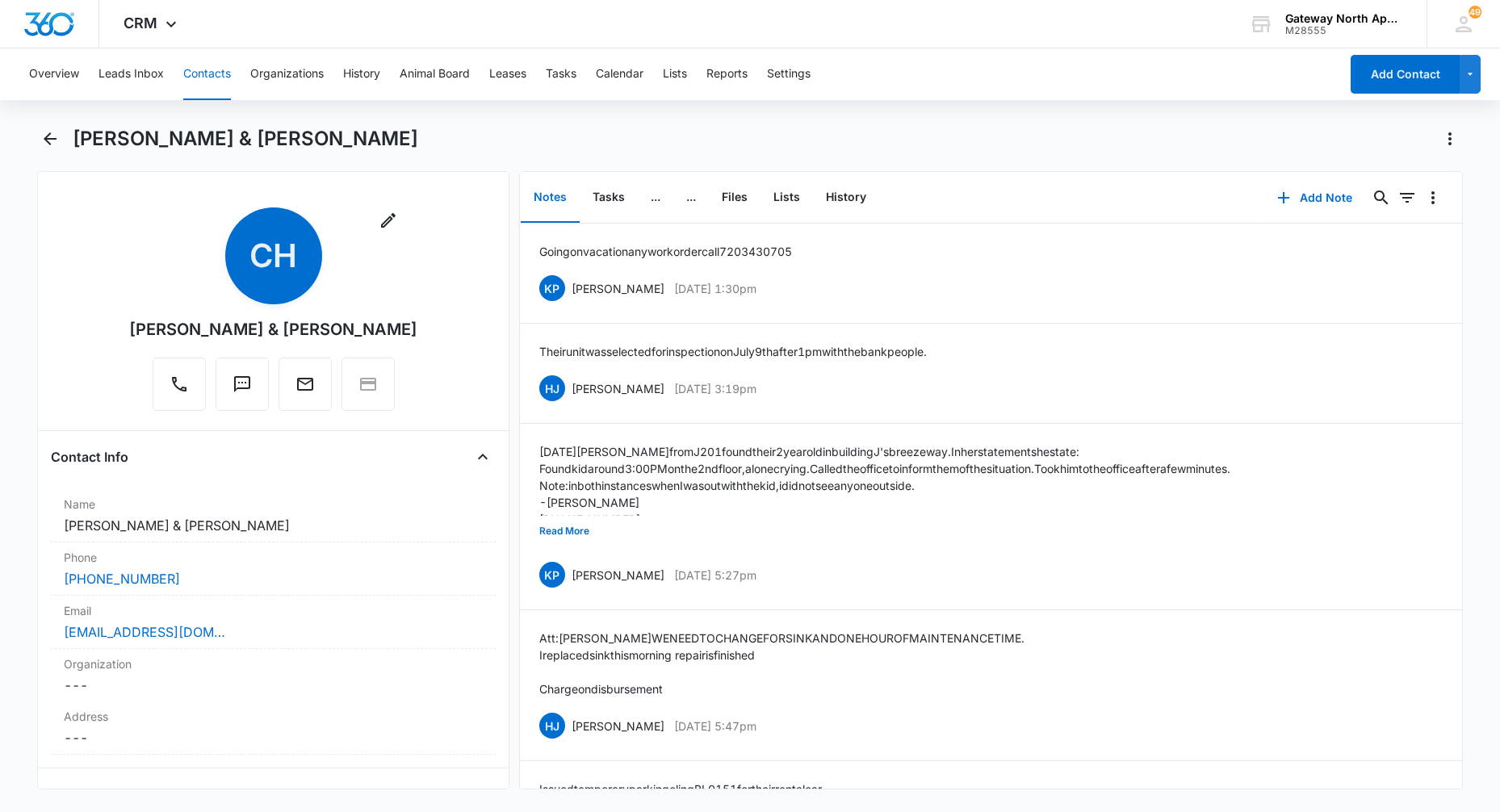
click at [214, 77] on button "Contacts" at bounding box center [207, 74] width 48 height 52
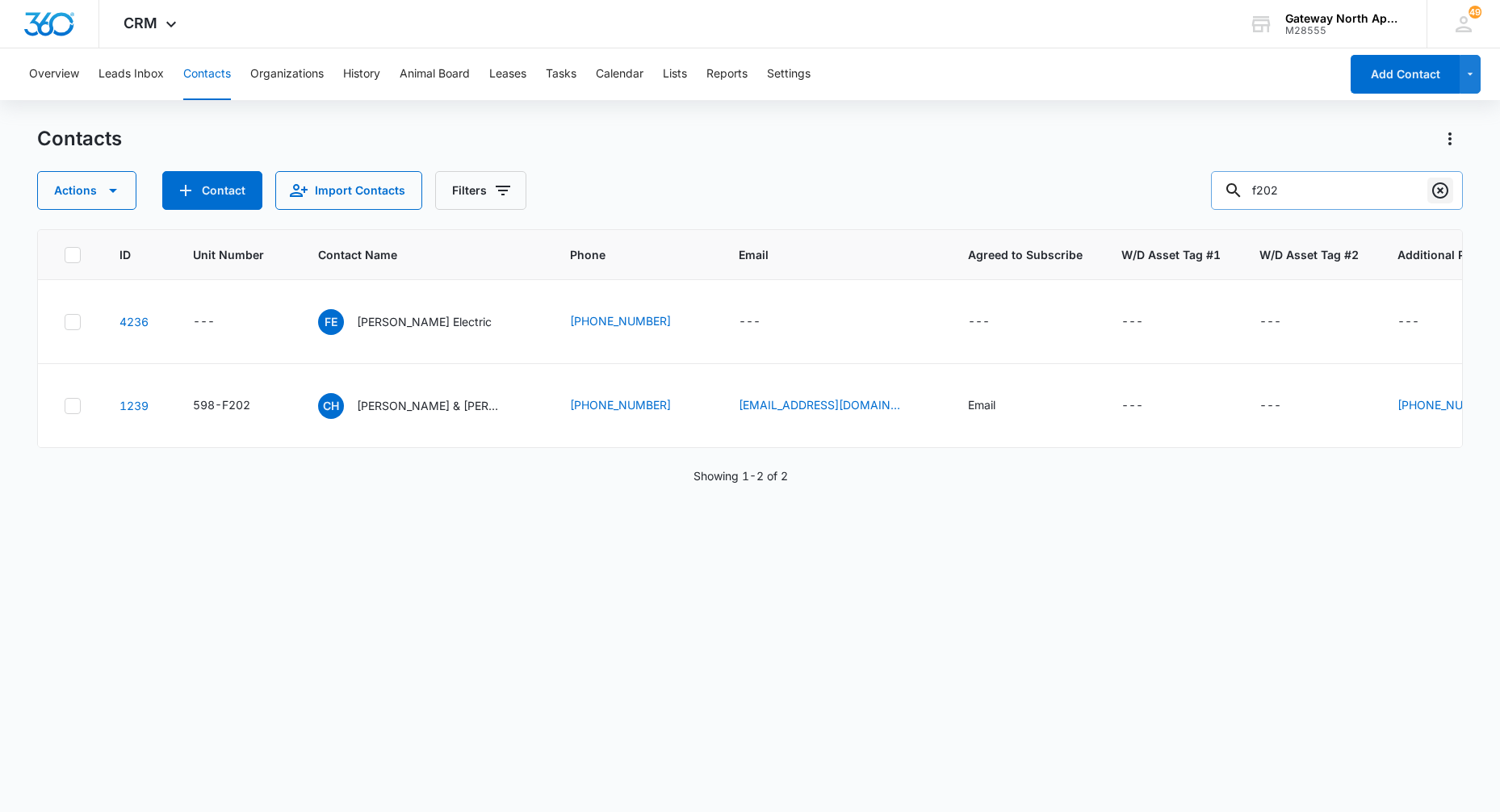
click at [1437, 191] on icon "Clear" at bounding box center [1439, 190] width 19 height 19
